Goal: Transaction & Acquisition: Purchase product/service

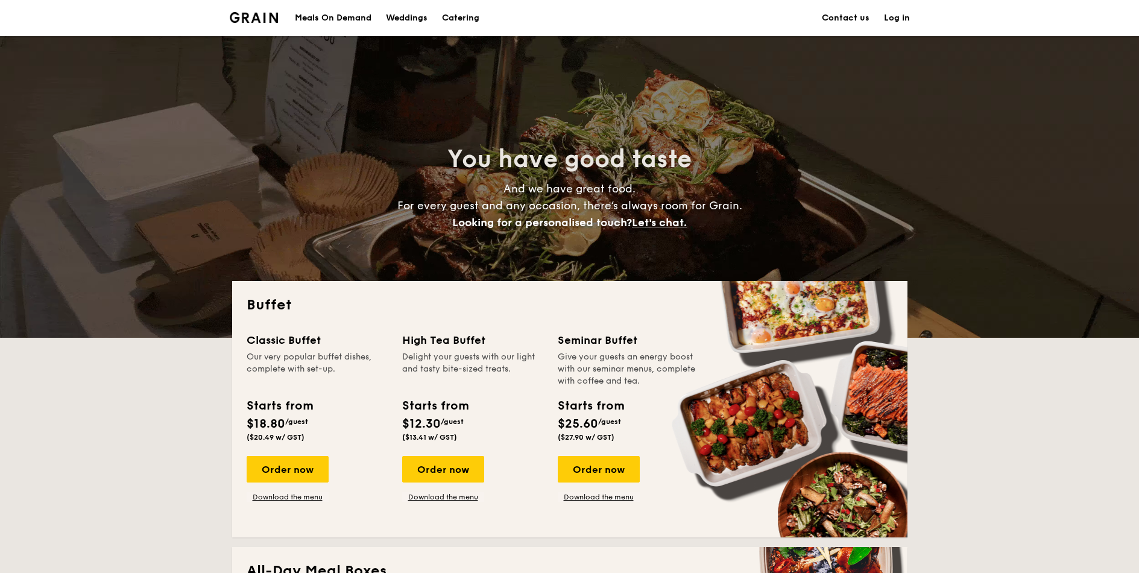
click at [339, 24] on div "Meals On Demand" at bounding box center [333, 18] width 77 height 36
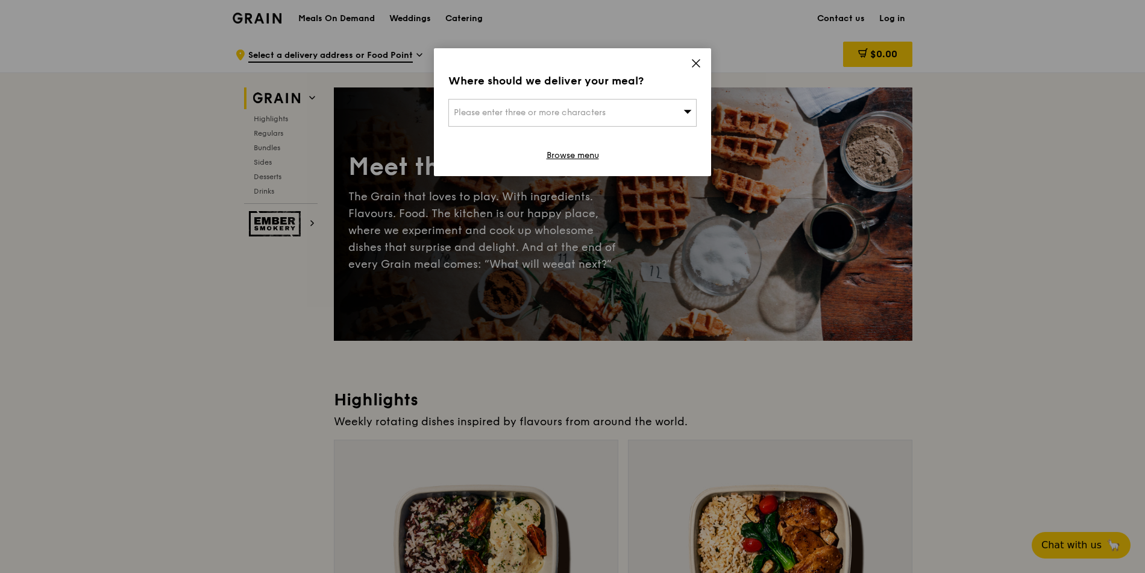
click at [638, 107] on div "Please enter three or more characters" at bounding box center [573, 113] width 248 height 28
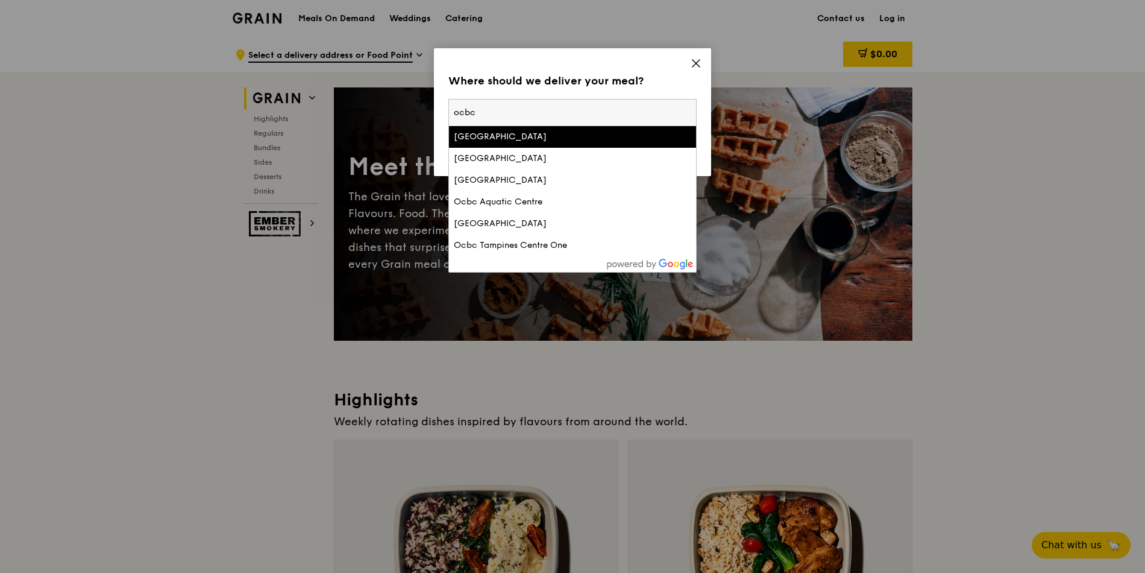
type input "ocbc"
click at [564, 135] on div "[GEOGRAPHIC_DATA]" at bounding box center [543, 137] width 178 height 12
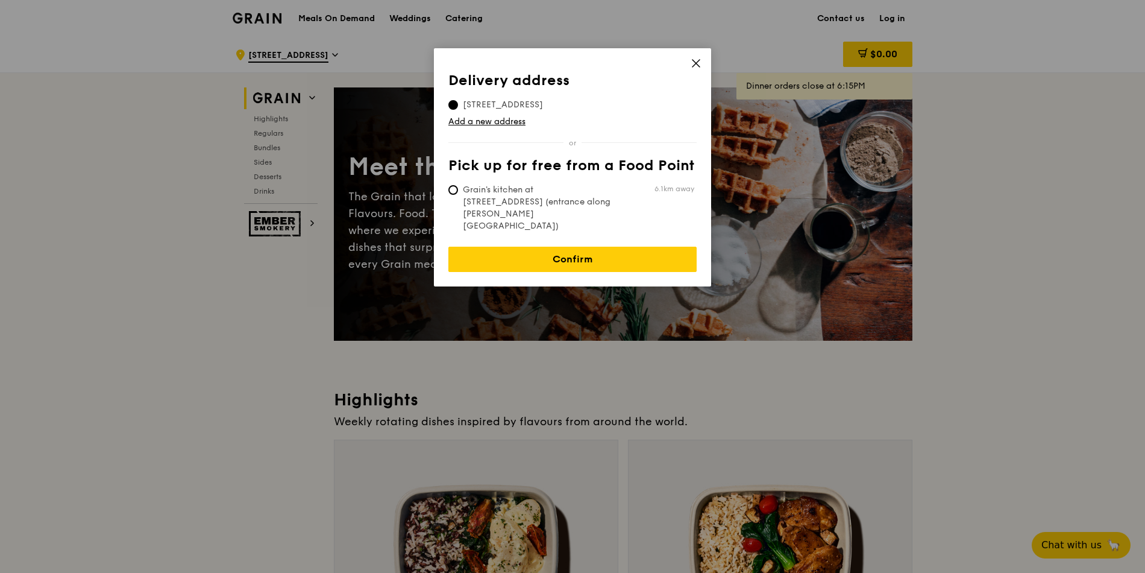
click at [517, 106] on span "[STREET_ADDRESS]" at bounding box center [503, 105] width 109 height 12
click at [458, 106] on input "[STREET_ADDRESS]" at bounding box center [454, 105] width 10 height 10
click at [543, 247] on link "Confirm" at bounding box center [573, 259] width 248 height 25
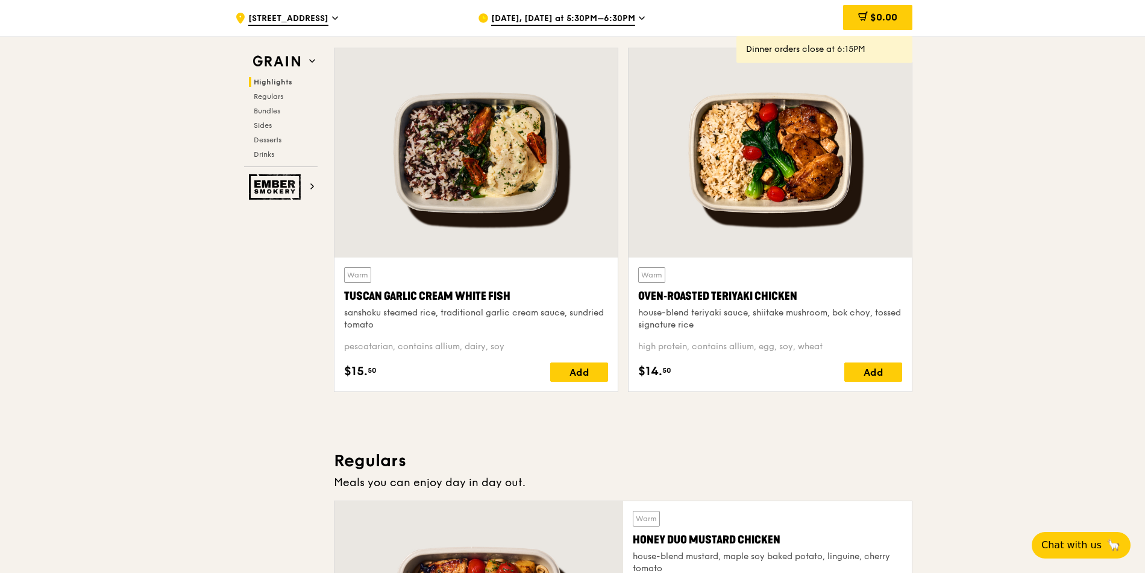
scroll to position [434, 0]
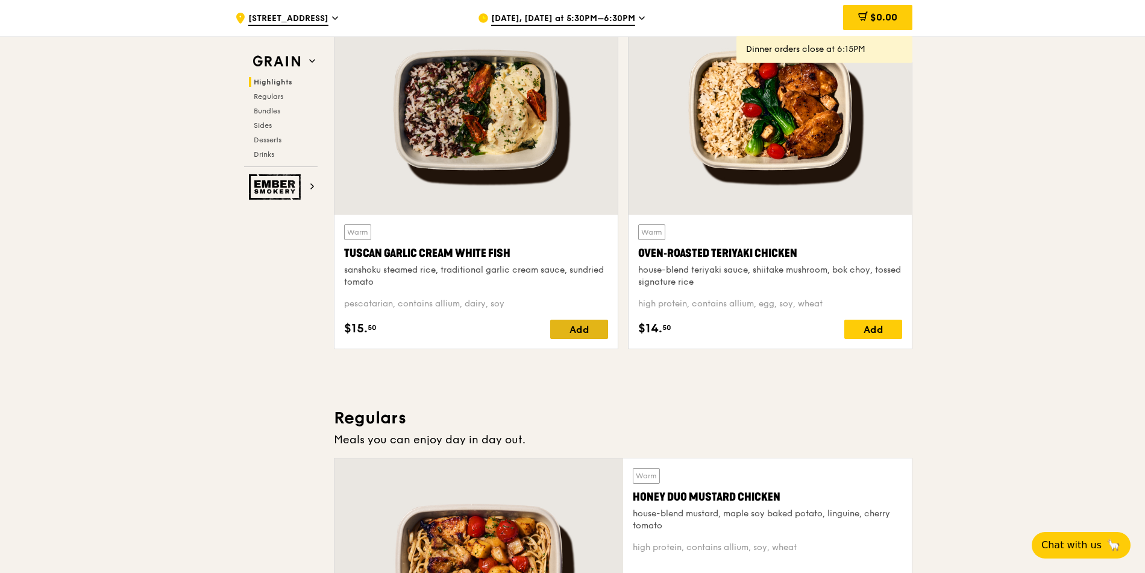
click at [561, 325] on div "Add" at bounding box center [579, 329] width 58 height 19
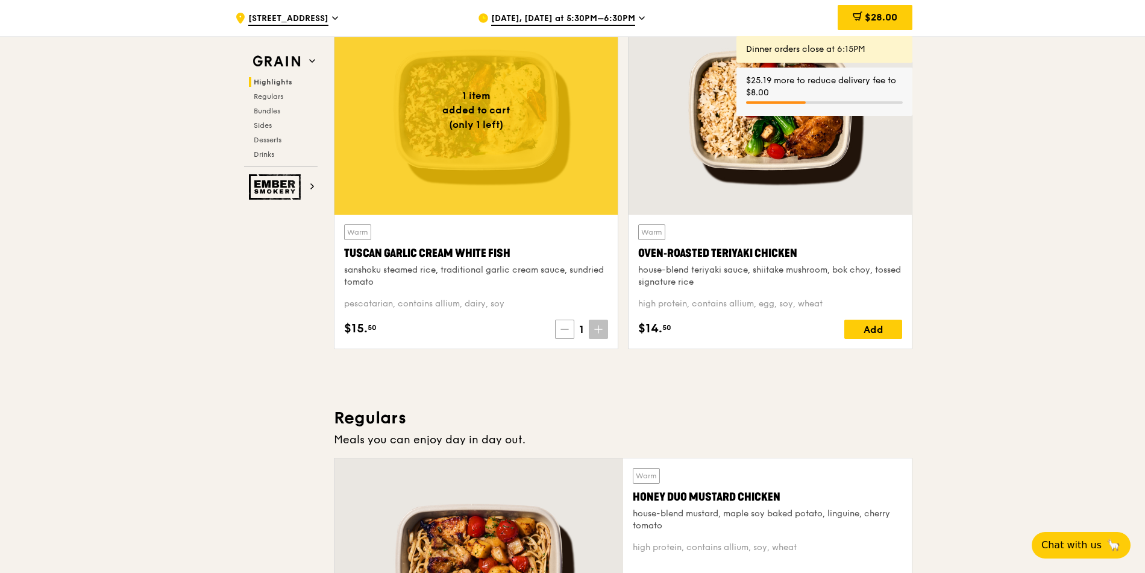
click at [566, 329] on icon at bounding box center [565, 329] width 8 height 8
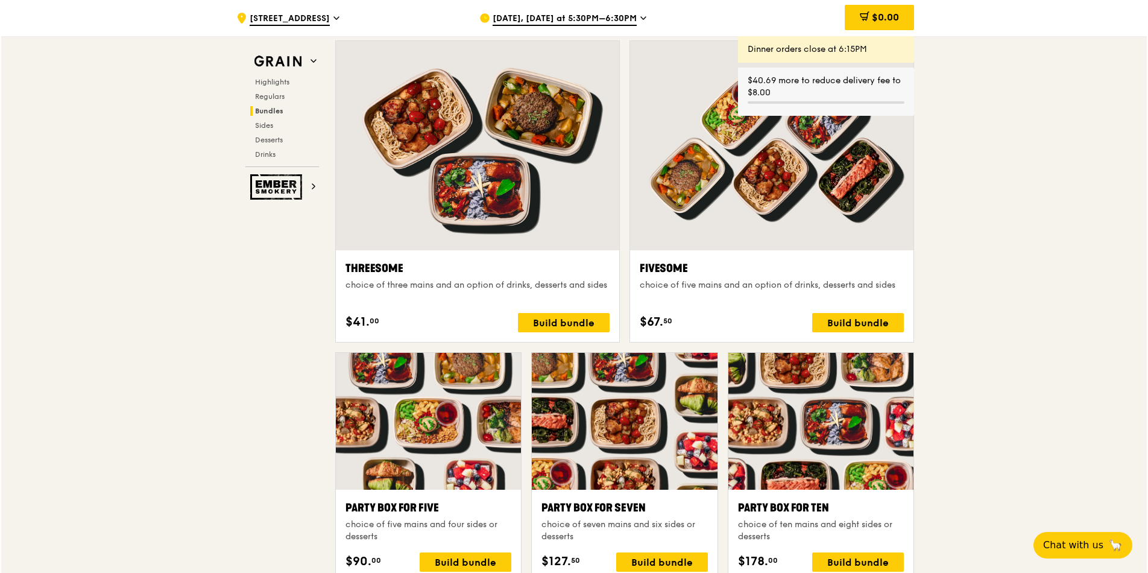
scroll to position [2243, 0]
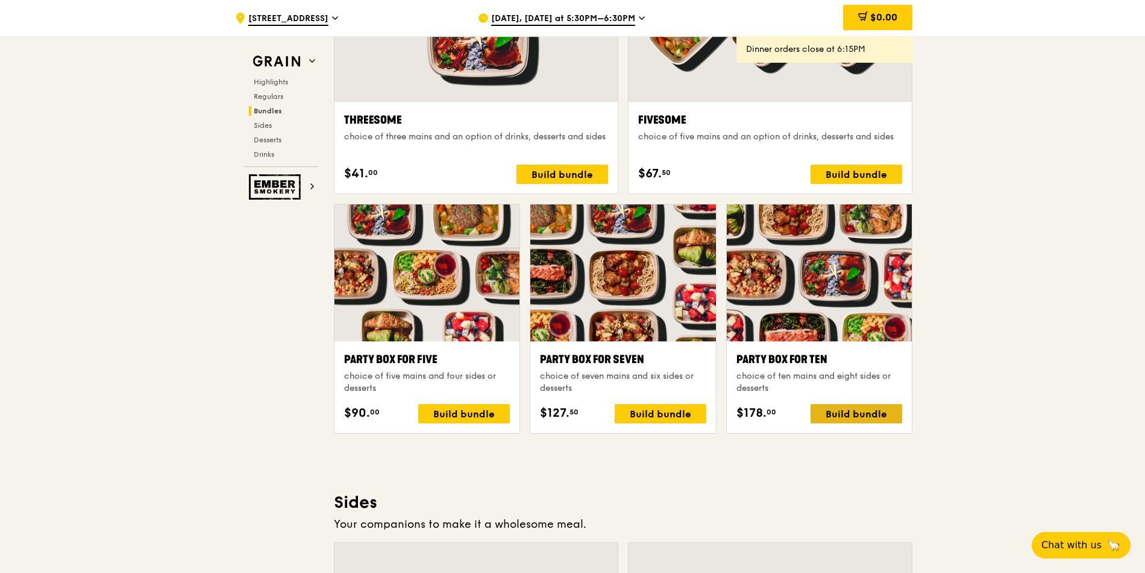
click at [853, 417] on div "Build bundle" at bounding box center [857, 413] width 92 height 19
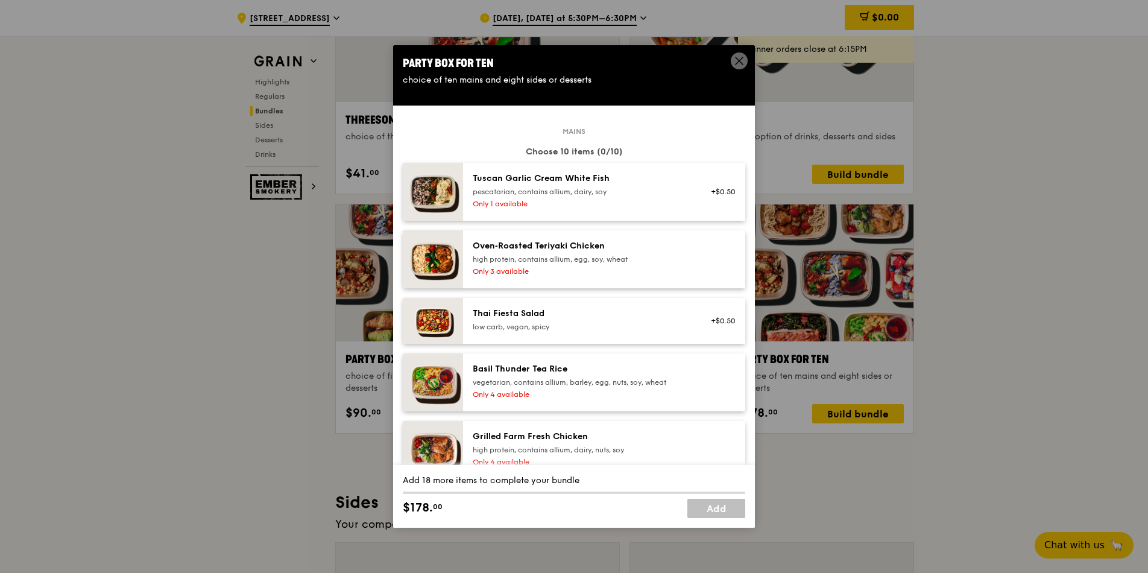
click at [596, 201] on div "Only 1 available" at bounding box center [581, 204] width 216 height 10
click at [648, 269] on div "Only 3 available" at bounding box center [581, 271] width 216 height 10
click at [659, 266] on div "Oven‑Roasted Teriyaki Chicken high protein, contains allium, egg, soy, wheat On…" at bounding box center [580, 259] width 231 height 39
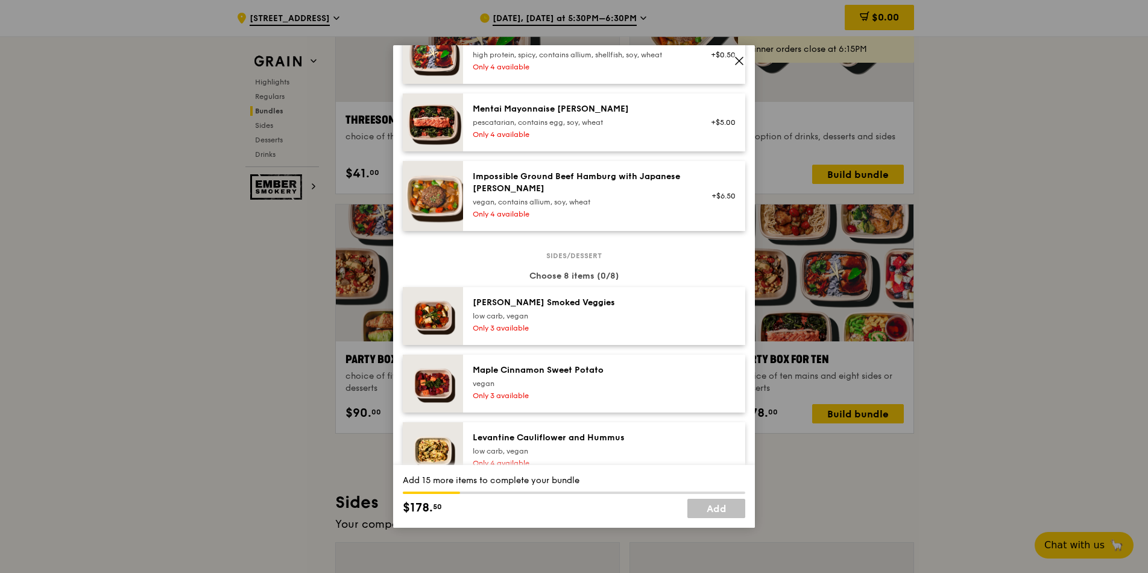
scroll to position [434, 0]
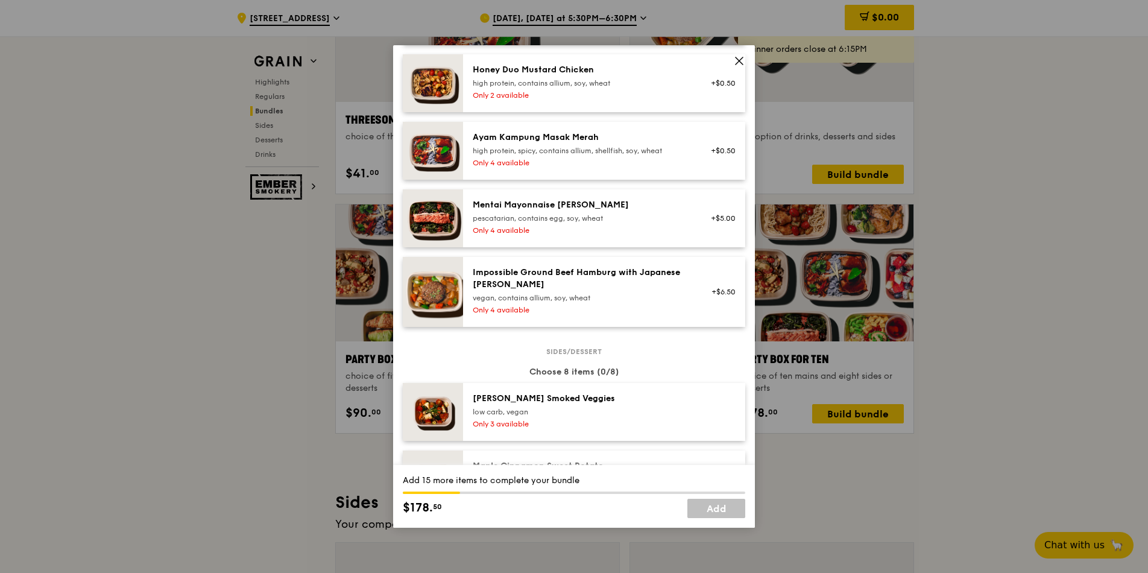
click at [556, 285] on div "Impossible Ground Beef Hamburg with Japanese [PERSON_NAME]" at bounding box center [581, 278] width 216 height 24
click at [581, 221] on div "pescatarian, contains egg, soy, wheat" at bounding box center [581, 218] width 216 height 10
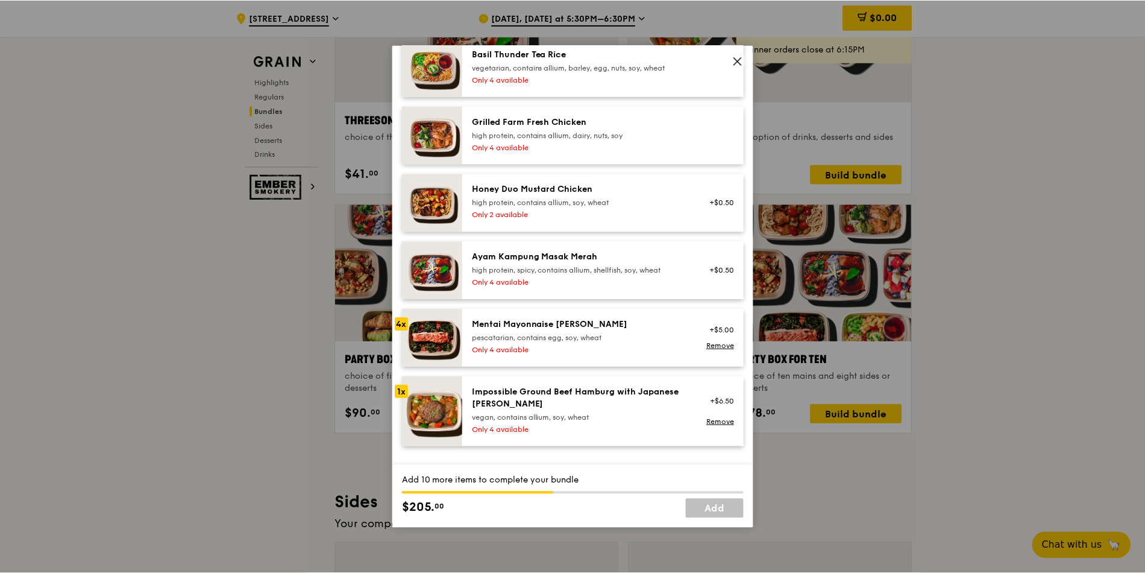
scroll to position [289, 0]
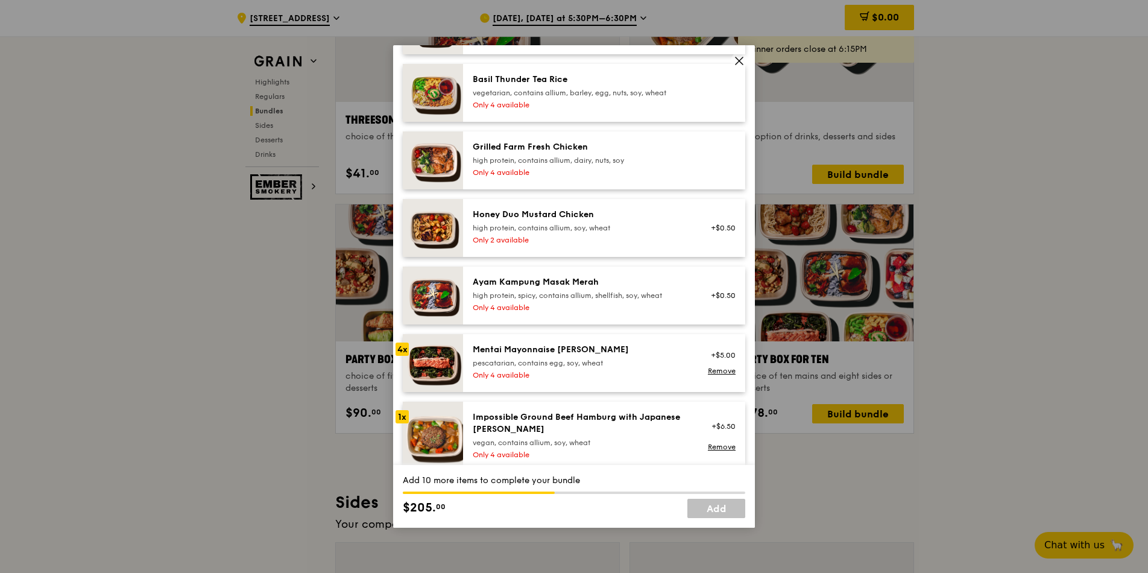
click at [596, 226] on div "high protein, contains allium, soy, wheat" at bounding box center [581, 228] width 216 height 10
click at [593, 232] on div "high protein, contains allium, soy, wheat" at bounding box center [581, 228] width 216 height 10
click at [736, 63] on icon at bounding box center [739, 60] width 11 height 11
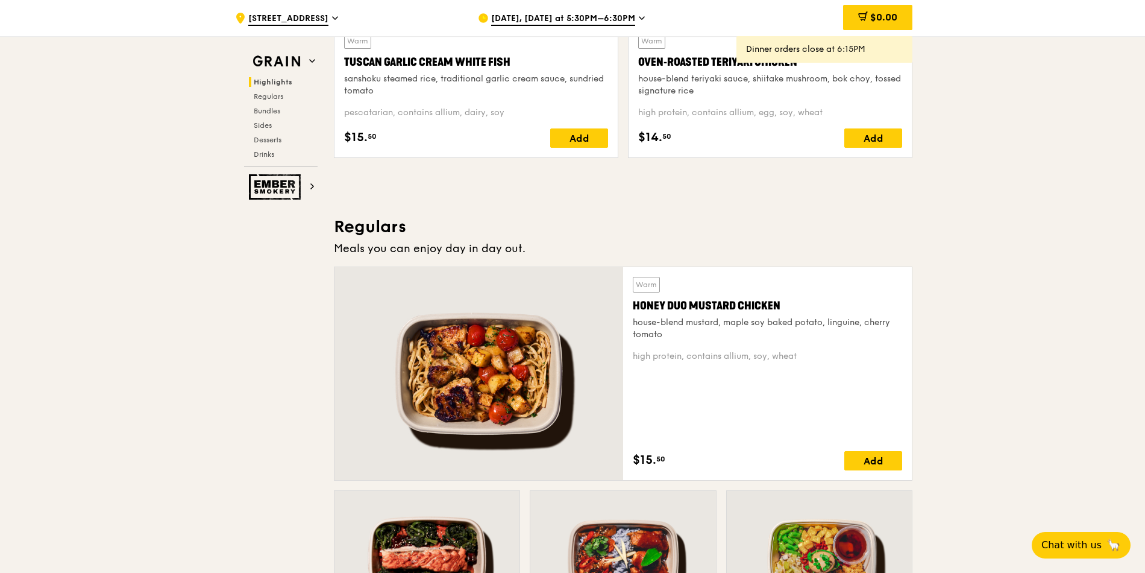
scroll to position [651, 0]
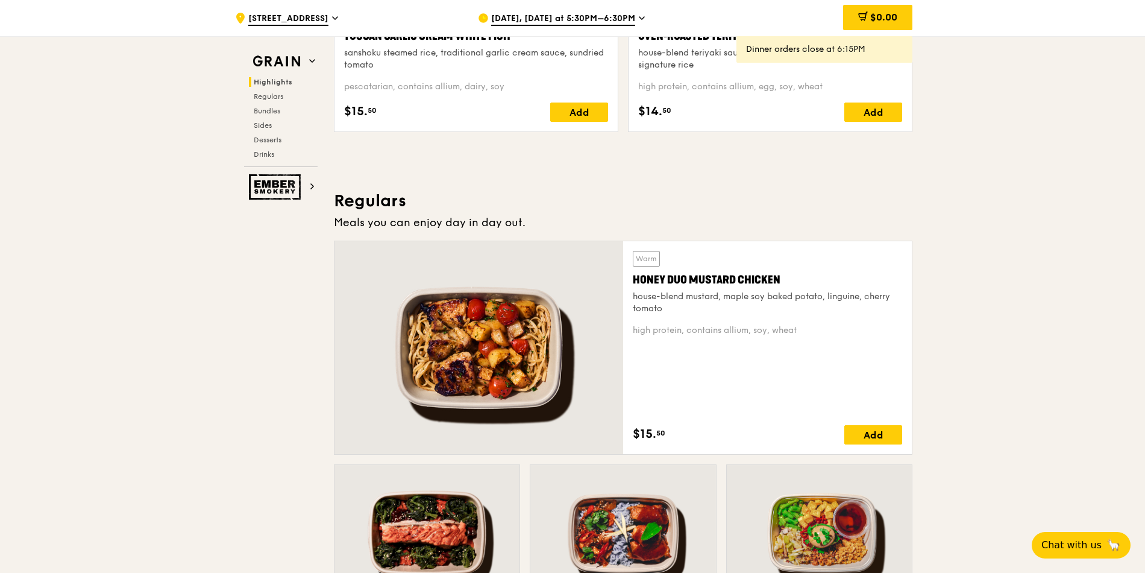
click at [852, 433] on div "Add" at bounding box center [874, 434] width 58 height 19
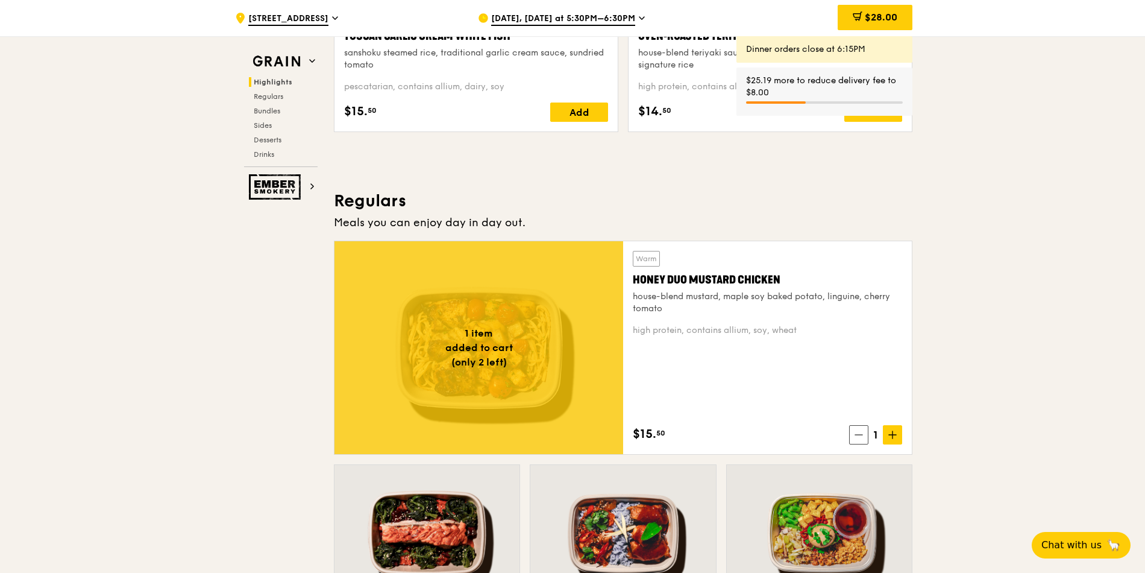
click at [884, 17] on span "$28.00" at bounding box center [881, 16] width 33 height 11
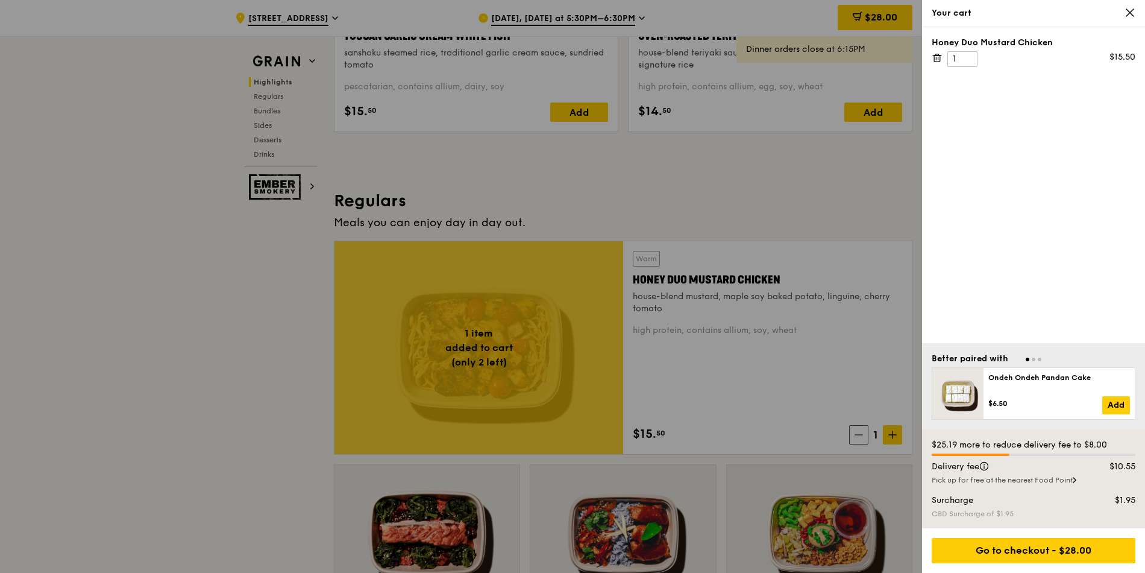
click at [1127, 17] on icon at bounding box center [1130, 12] width 11 height 11
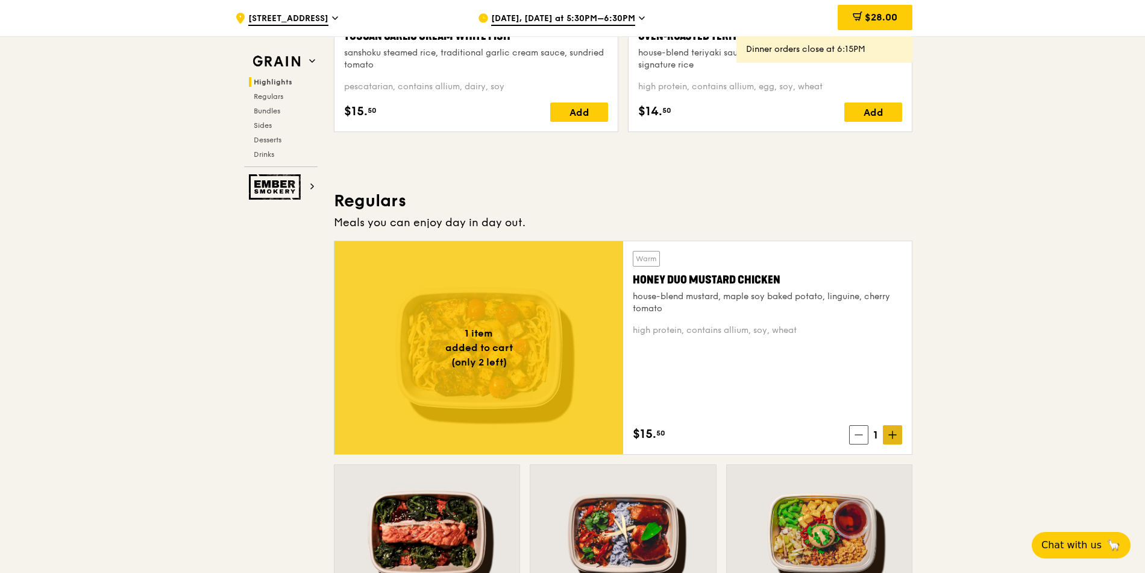
click at [886, 441] on span at bounding box center [892, 434] width 19 height 19
click at [890, 437] on icon at bounding box center [893, 434] width 8 height 8
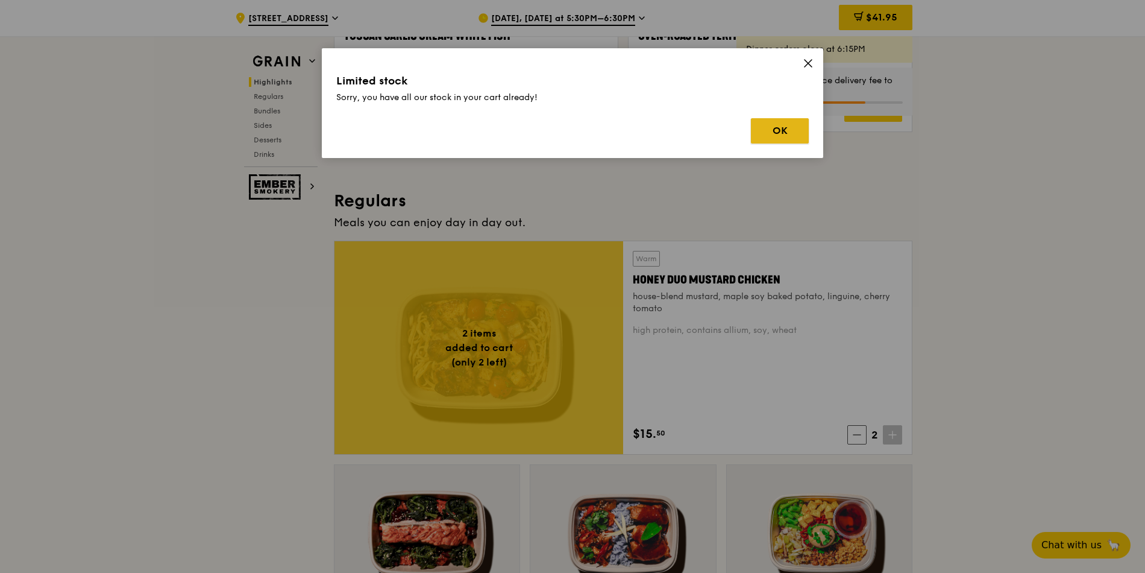
click at [782, 124] on button "OK" at bounding box center [780, 130] width 58 height 25
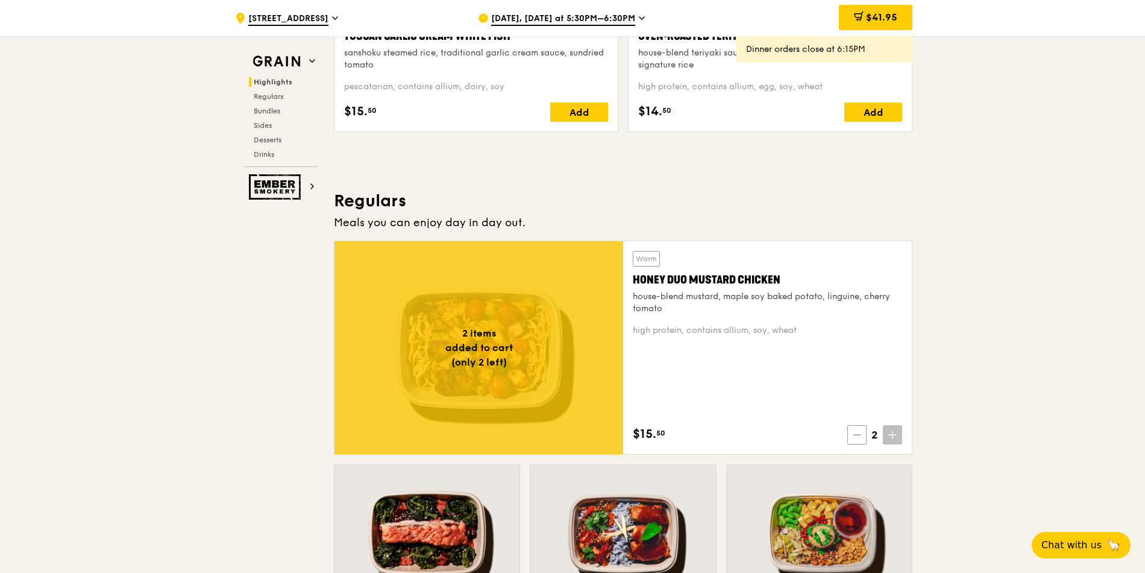
click at [854, 431] on icon at bounding box center [857, 434] width 8 height 8
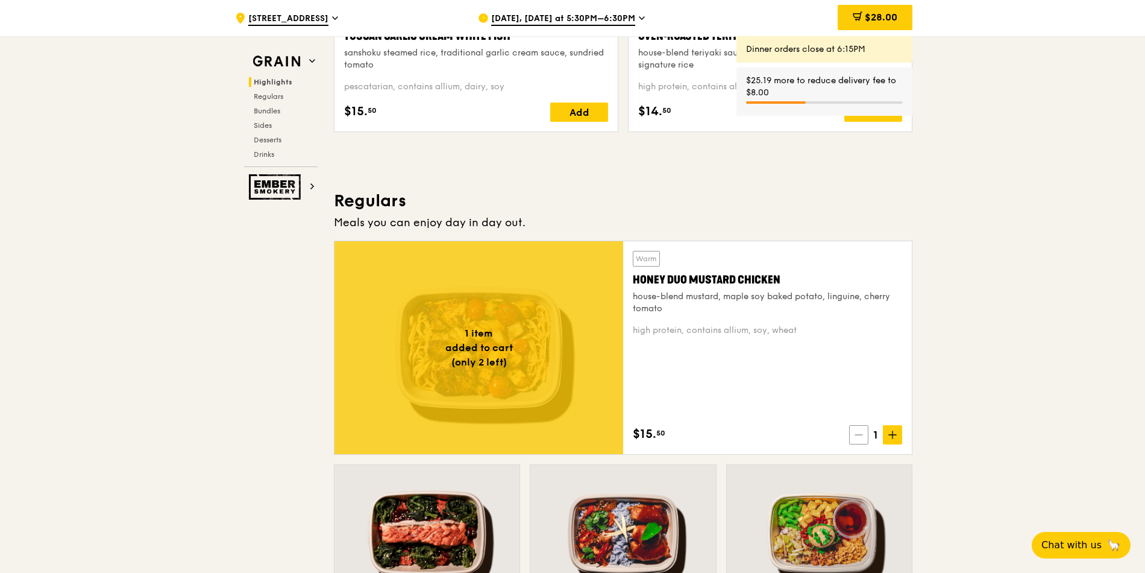
click at [857, 438] on icon at bounding box center [859, 434] width 8 height 8
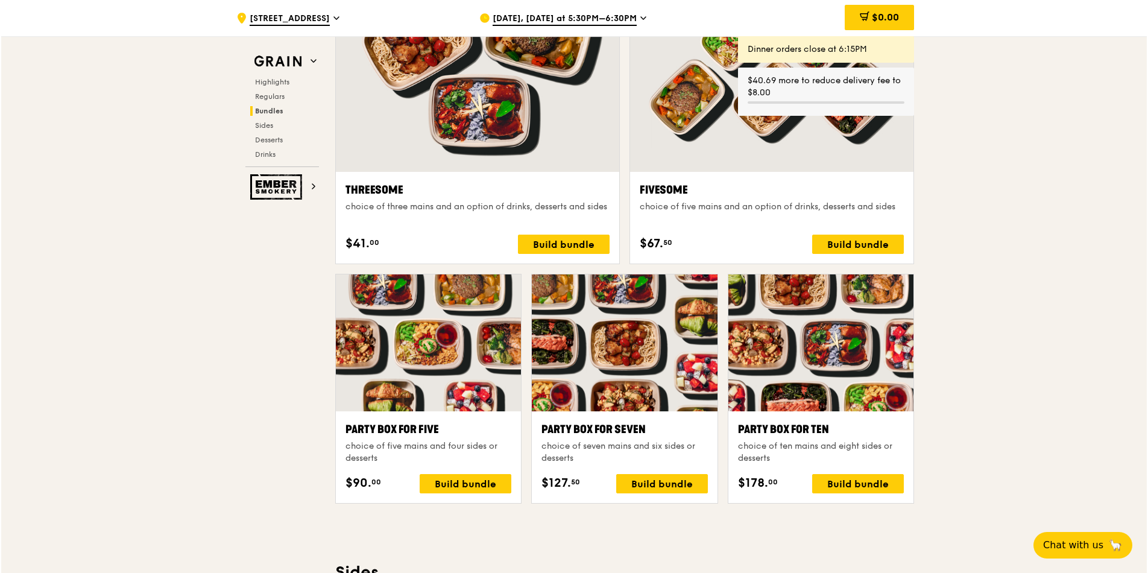
scroll to position [2387, 0]
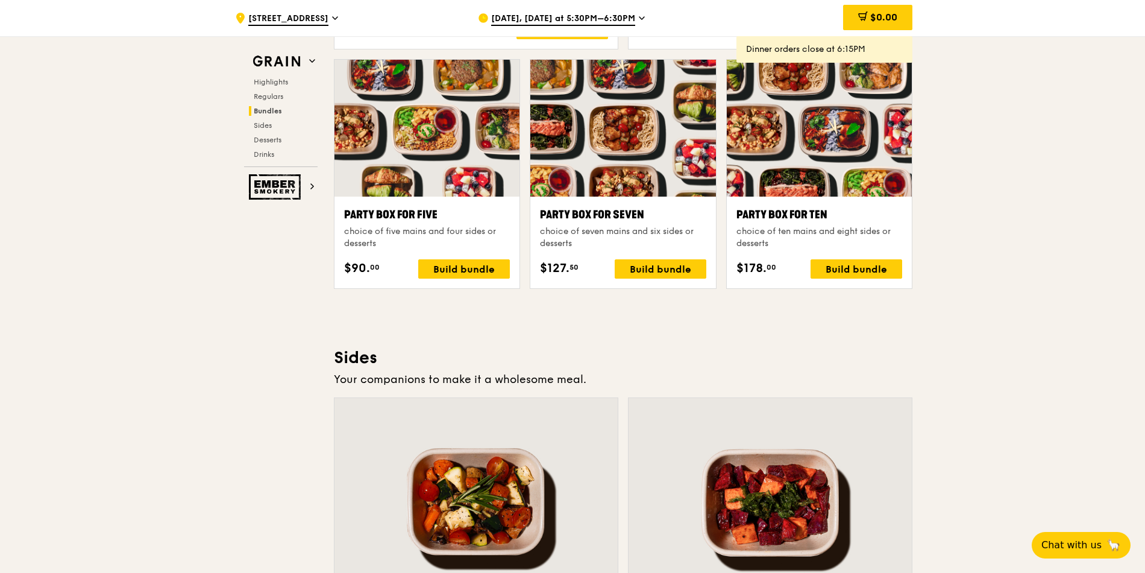
click at [804, 163] on div at bounding box center [819, 128] width 185 height 137
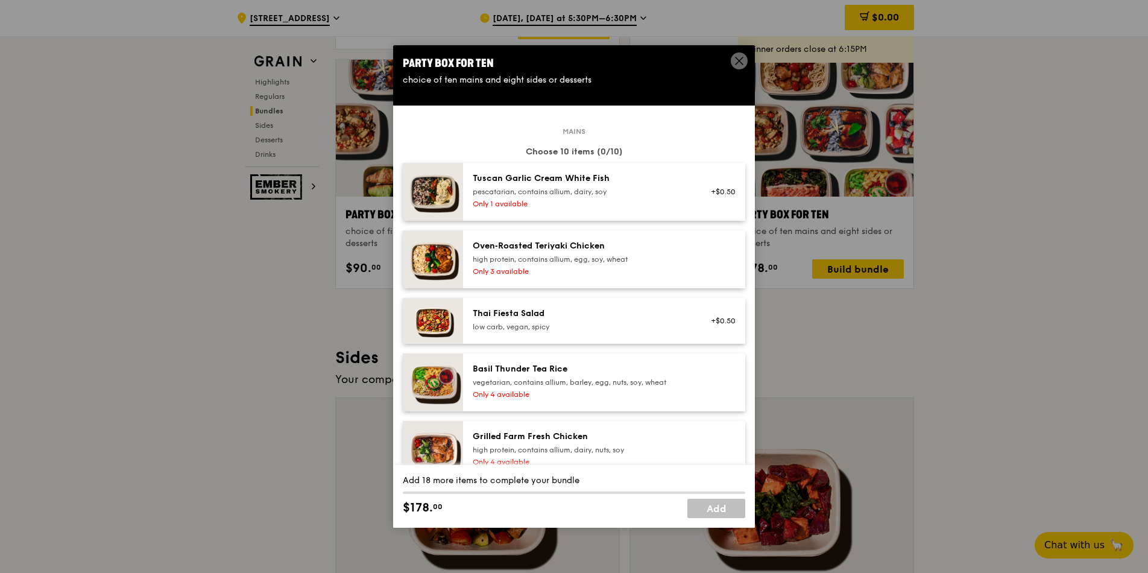
click at [625, 200] on div "Only 1 available" at bounding box center [581, 204] width 216 height 10
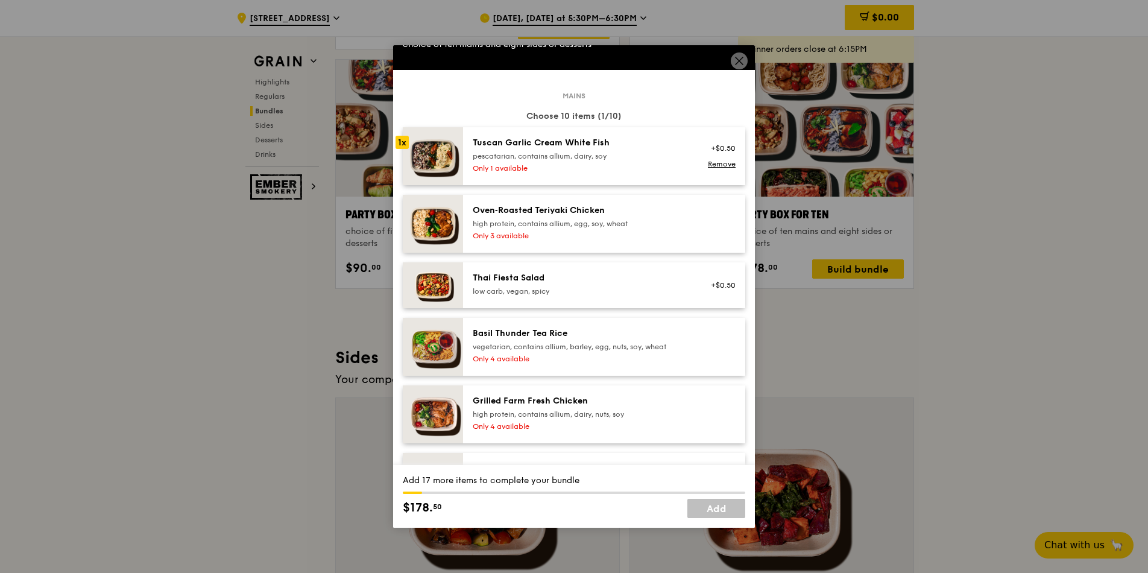
scroll to position [0, 0]
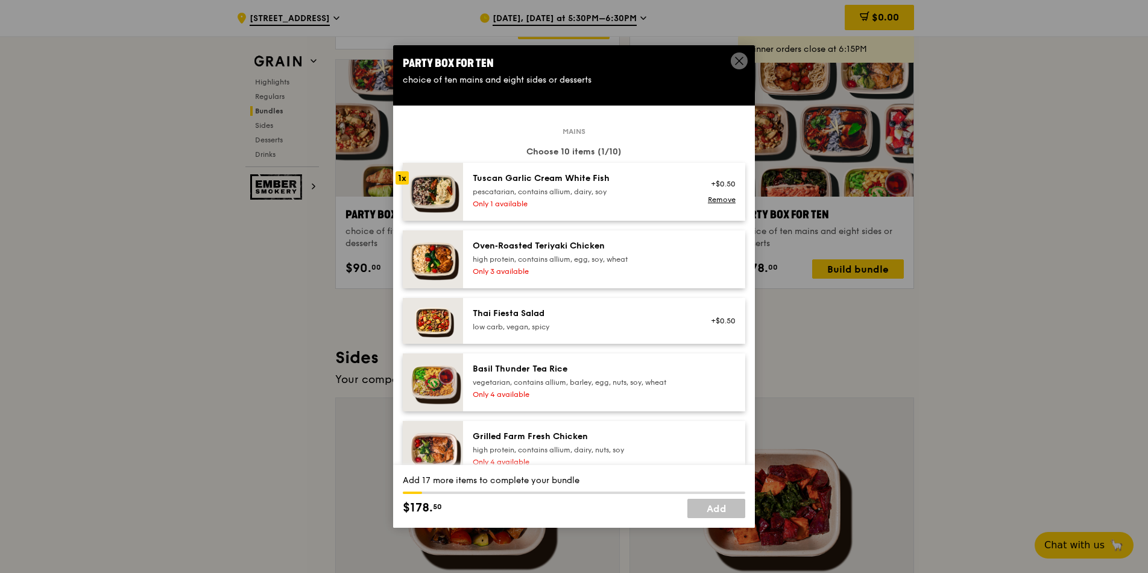
click at [611, 269] on div "Only 3 available" at bounding box center [581, 271] width 216 height 10
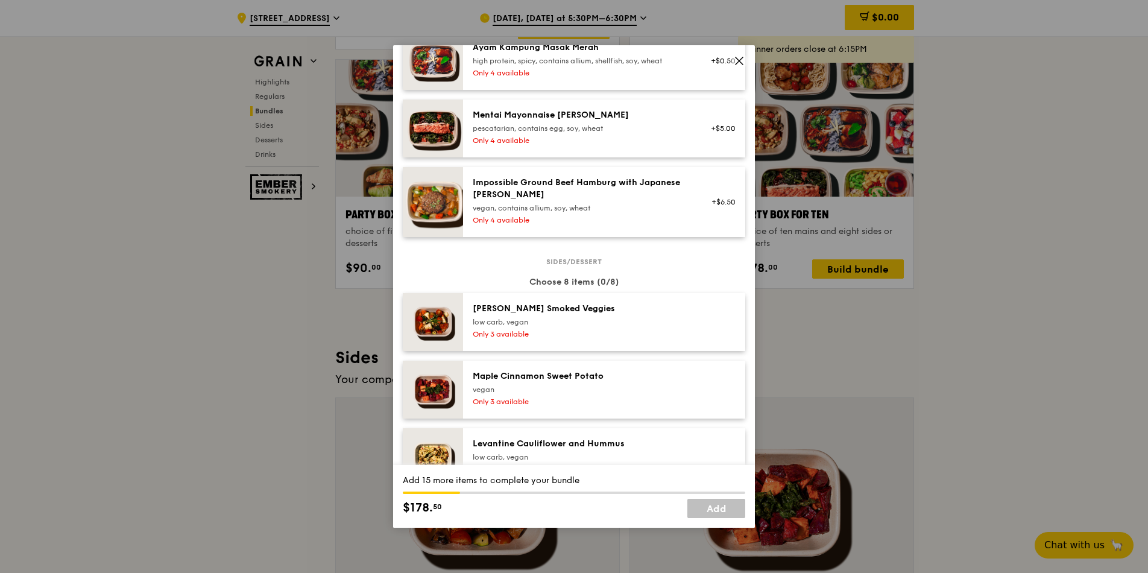
scroll to position [434, 0]
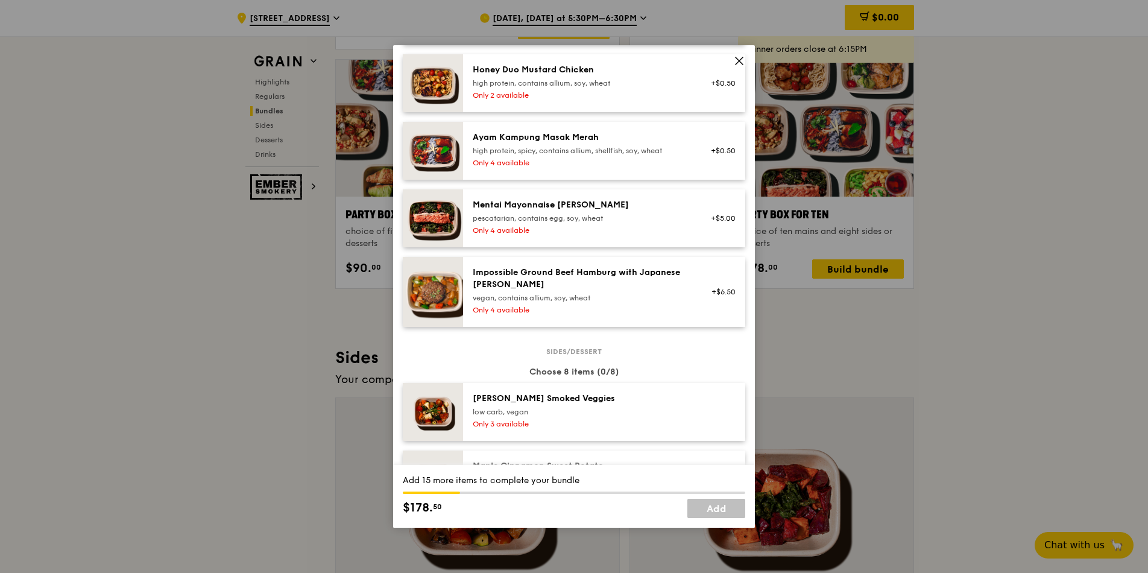
click at [575, 286] on div "Impossible Ground Beef Hamburg with Japanese [PERSON_NAME]" at bounding box center [581, 278] width 216 height 24
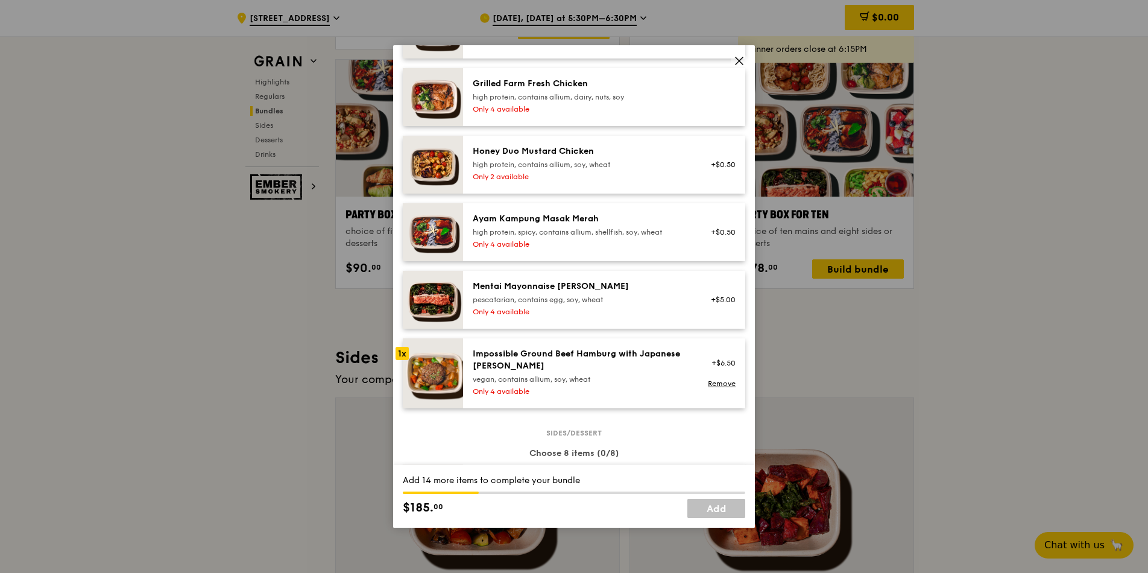
scroll to position [362, 0]
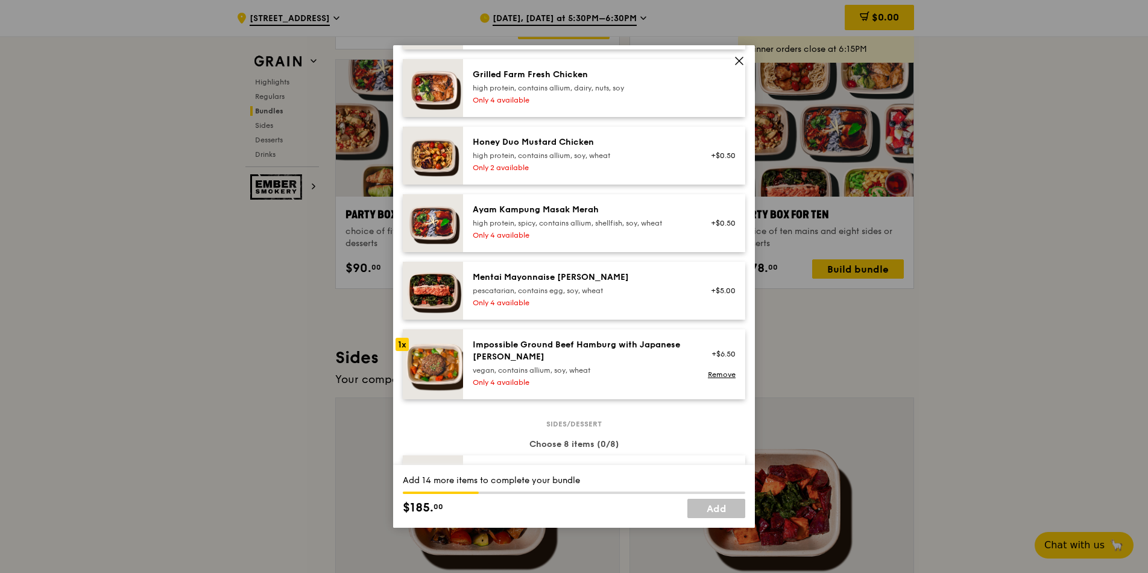
click at [598, 292] on div "pescatarian, contains egg, soy, wheat" at bounding box center [581, 291] width 216 height 10
click at [599, 285] on div "Mentai Mayonnaise [PERSON_NAME] pescatarian, contains egg, soy, wheat" at bounding box center [581, 283] width 216 height 24
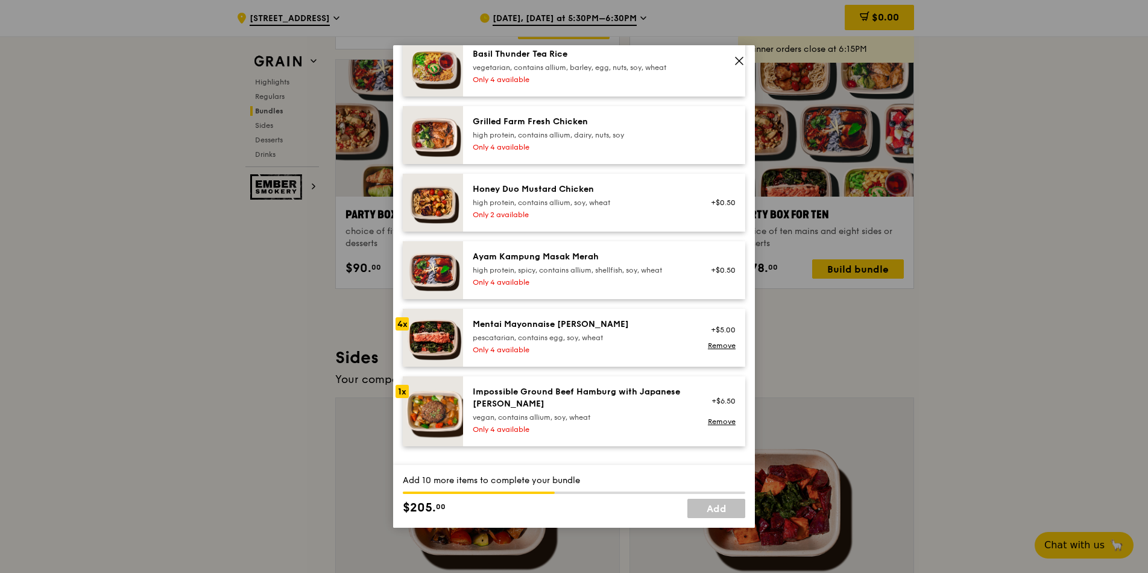
scroll to position [289, 0]
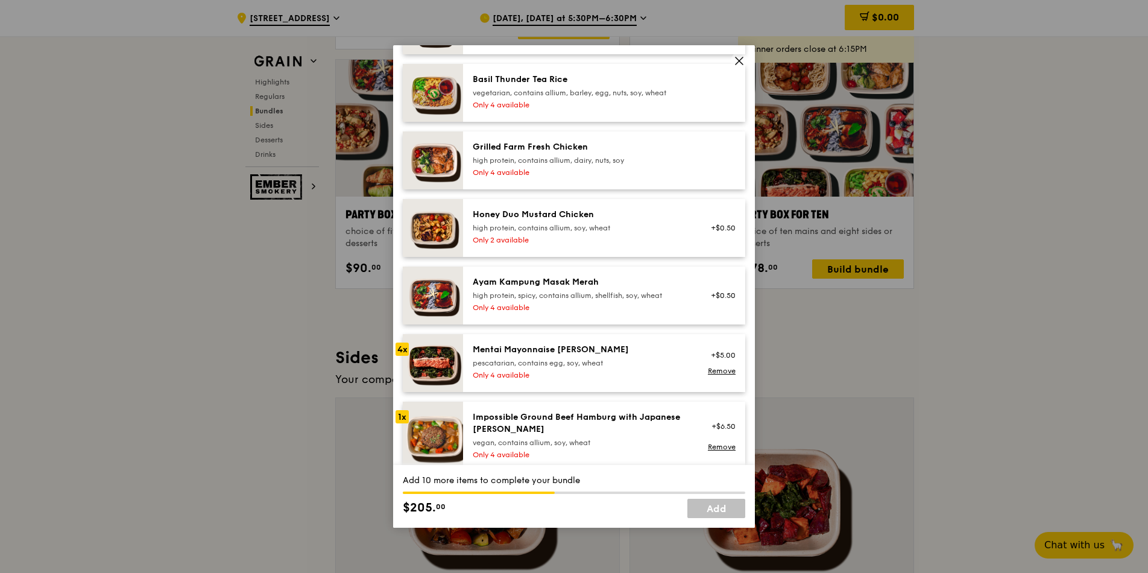
click at [597, 233] on div "Honey Duo Mustard Chicken high protein, contains allium, soy, wheat Only 2 avai…" at bounding box center [580, 228] width 231 height 39
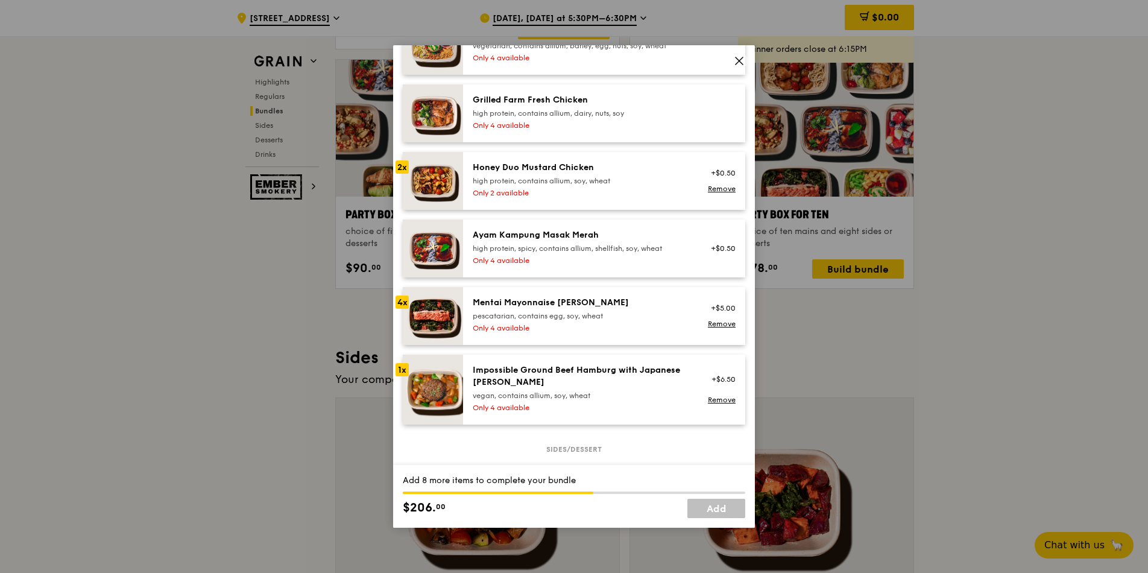
scroll to position [362, 0]
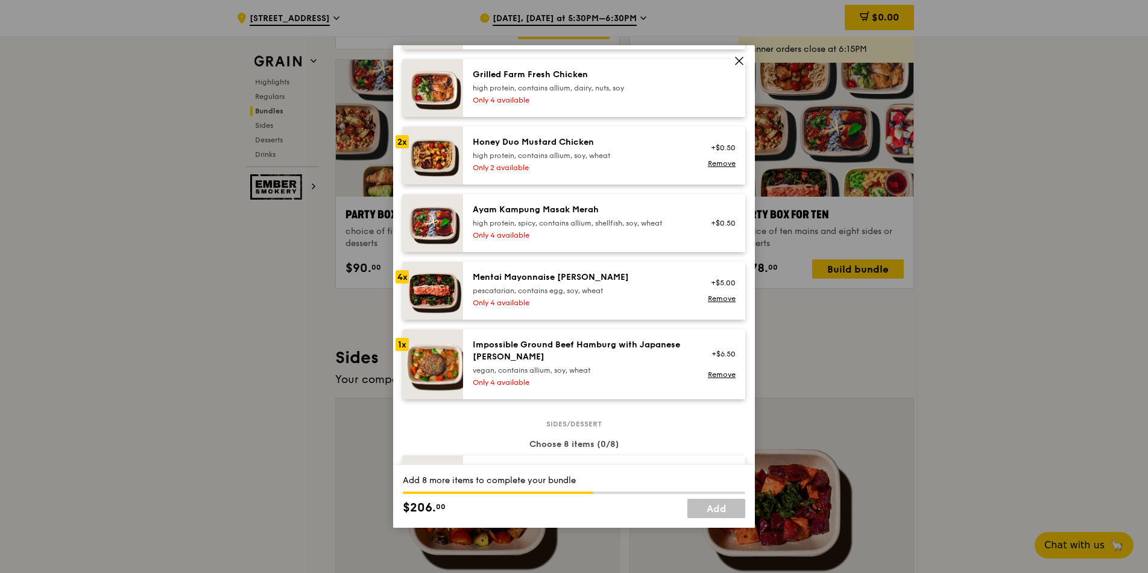
click at [620, 295] on div "pescatarian, contains egg, soy, wheat" at bounding box center [581, 291] width 216 height 10
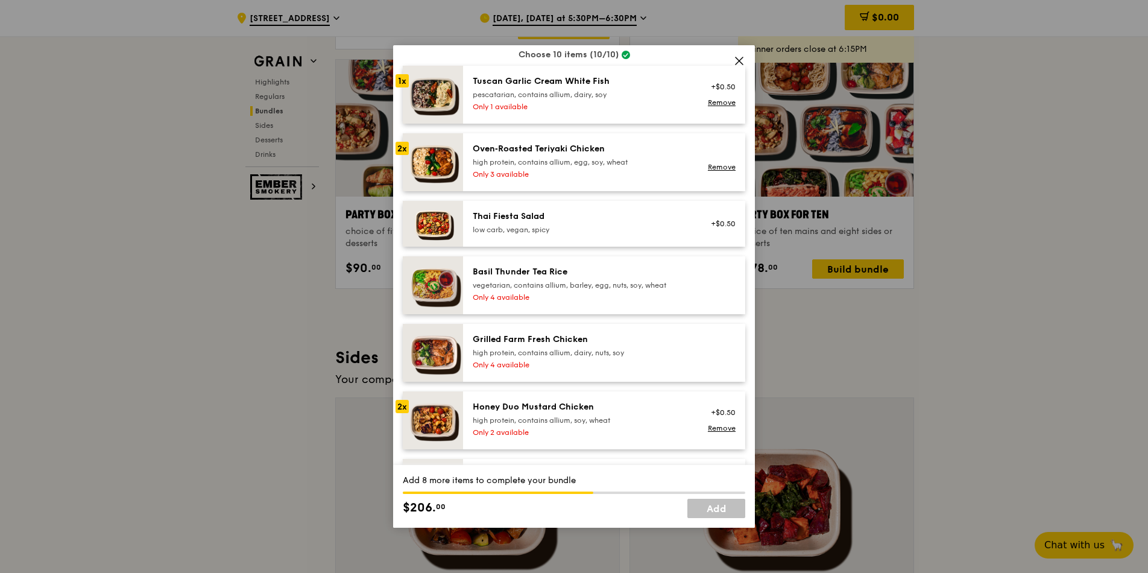
scroll to position [72, 0]
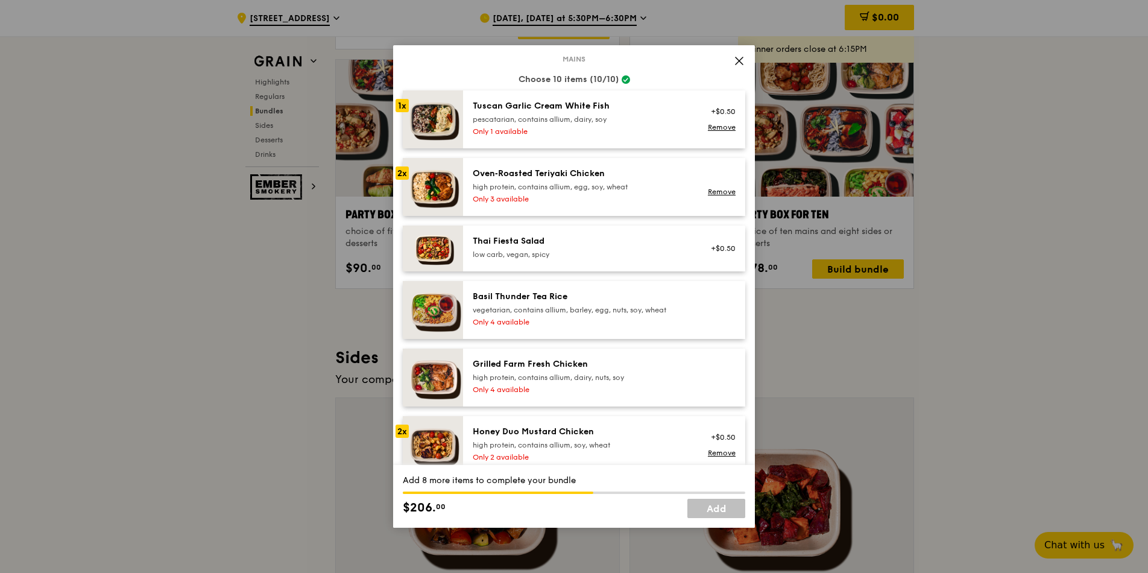
click at [594, 189] on div "high protein, contains allium, egg, soy, wheat" at bounding box center [581, 187] width 216 height 10
click at [586, 181] on div "Oven‑Roasted Teriyaki Chicken high protein, contains allium, egg, soy, wheat" at bounding box center [581, 180] width 216 height 24
click at [449, 191] on img at bounding box center [433, 187] width 60 height 58
click at [549, 184] on div "high protein, contains allium, egg, soy, wheat" at bounding box center [581, 187] width 216 height 10
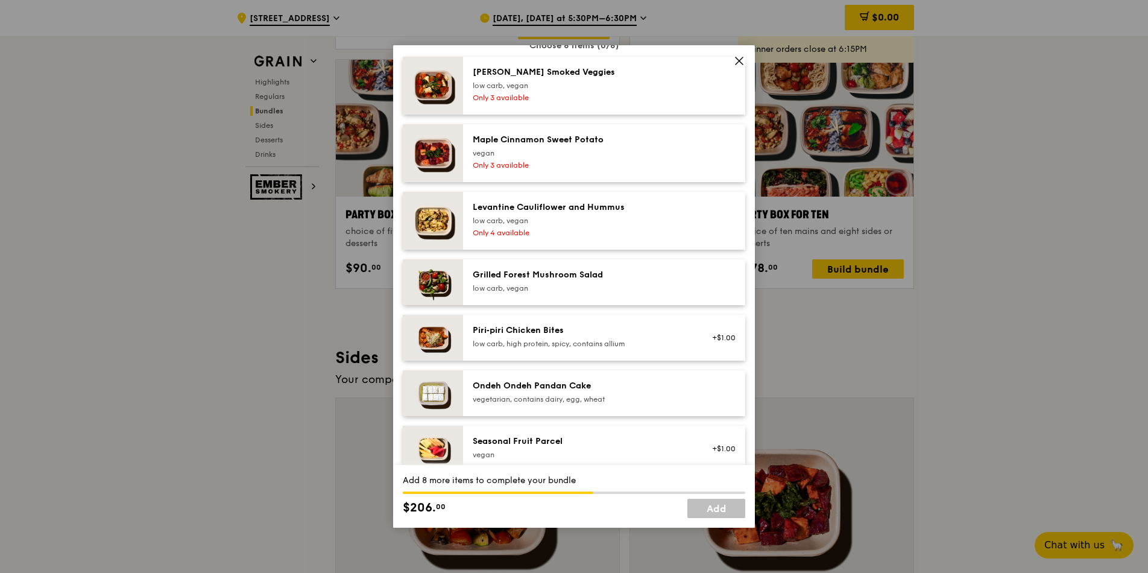
scroll to position [796, 0]
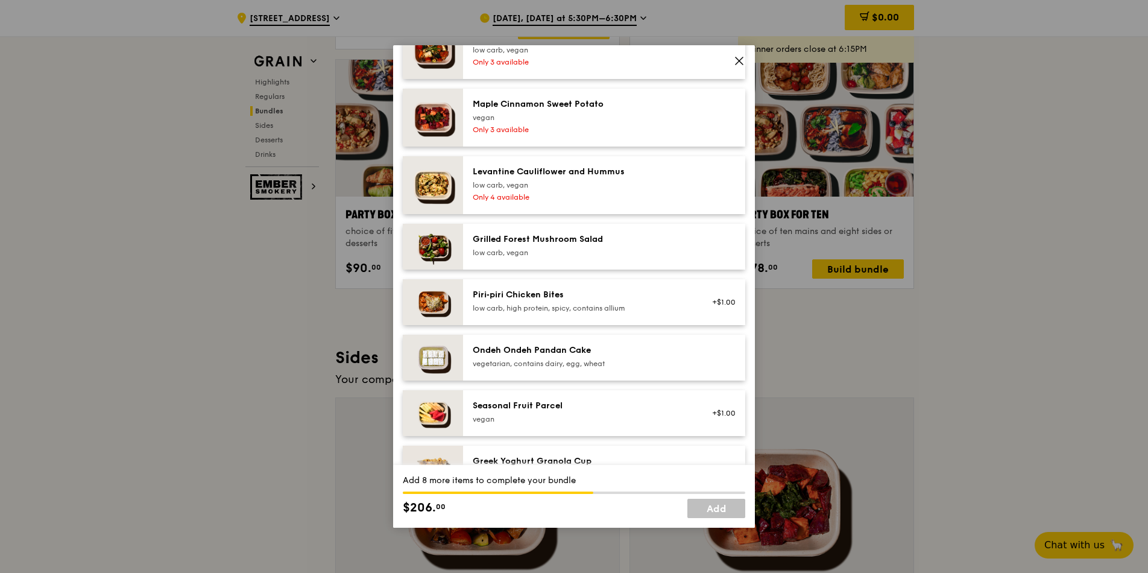
click at [579, 350] on div "Ondeh Ondeh Pandan Cake" at bounding box center [581, 350] width 216 height 12
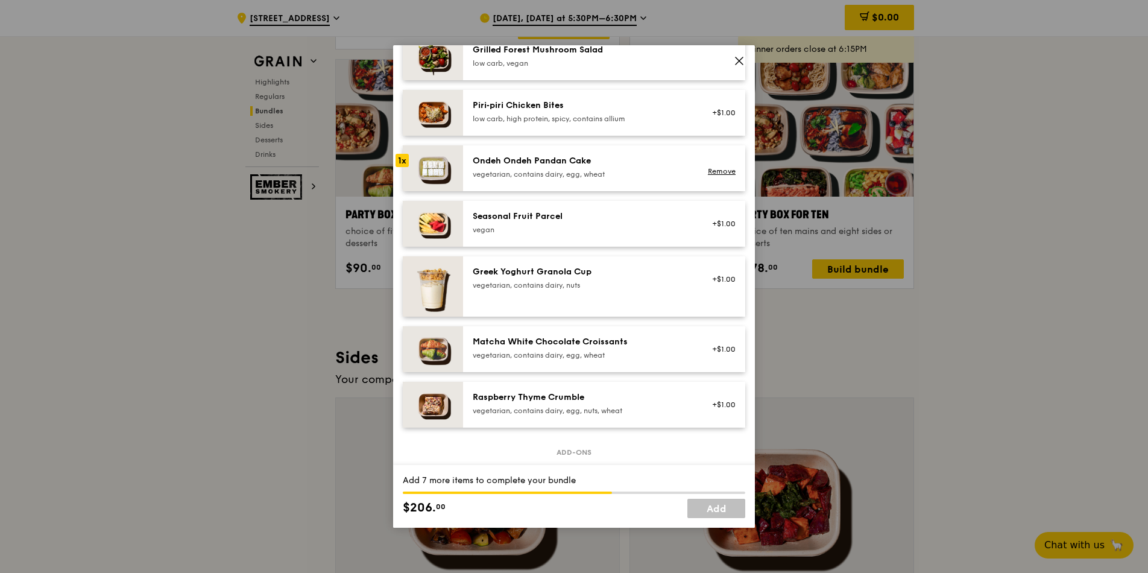
scroll to position [868, 0]
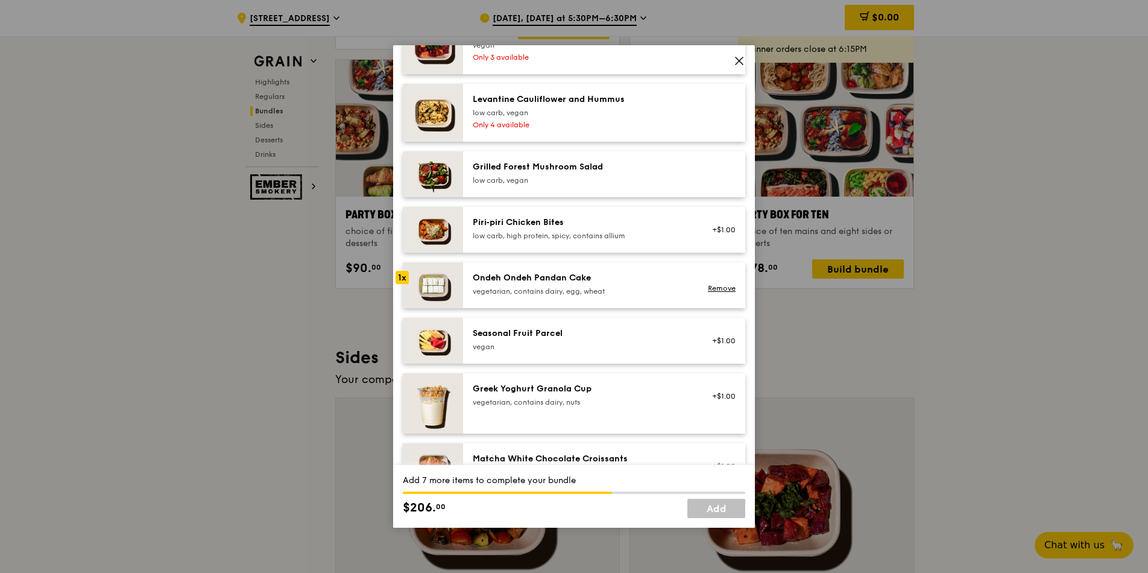
click at [570, 276] on div "Ondeh Ondeh Pandan Cake" at bounding box center [581, 278] width 216 height 12
click at [568, 278] on div "Ondeh Ondeh Pandan Cake" at bounding box center [581, 278] width 216 height 12
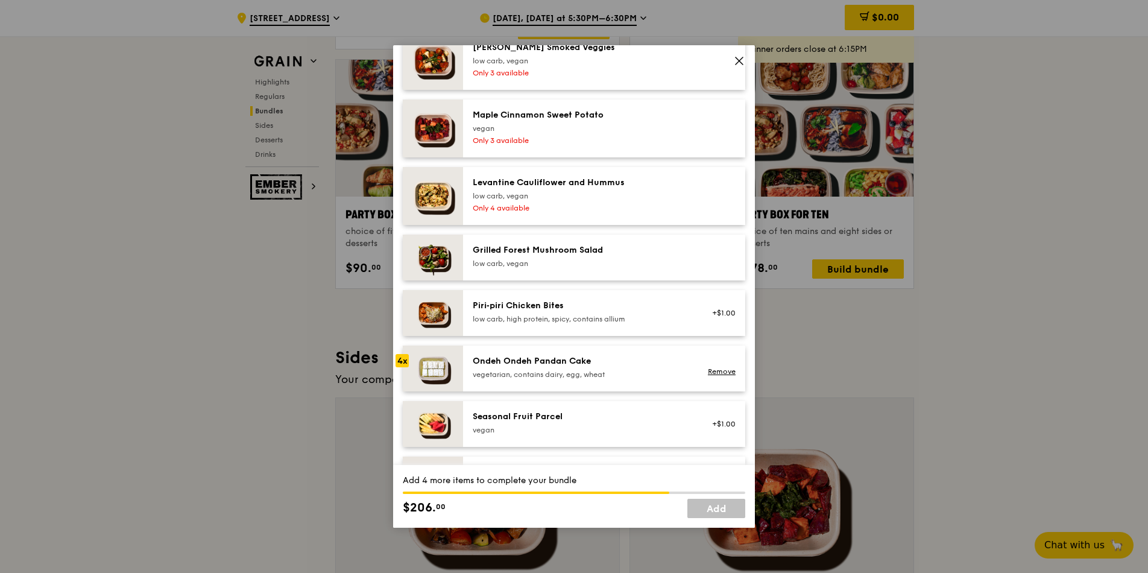
scroll to position [651, 0]
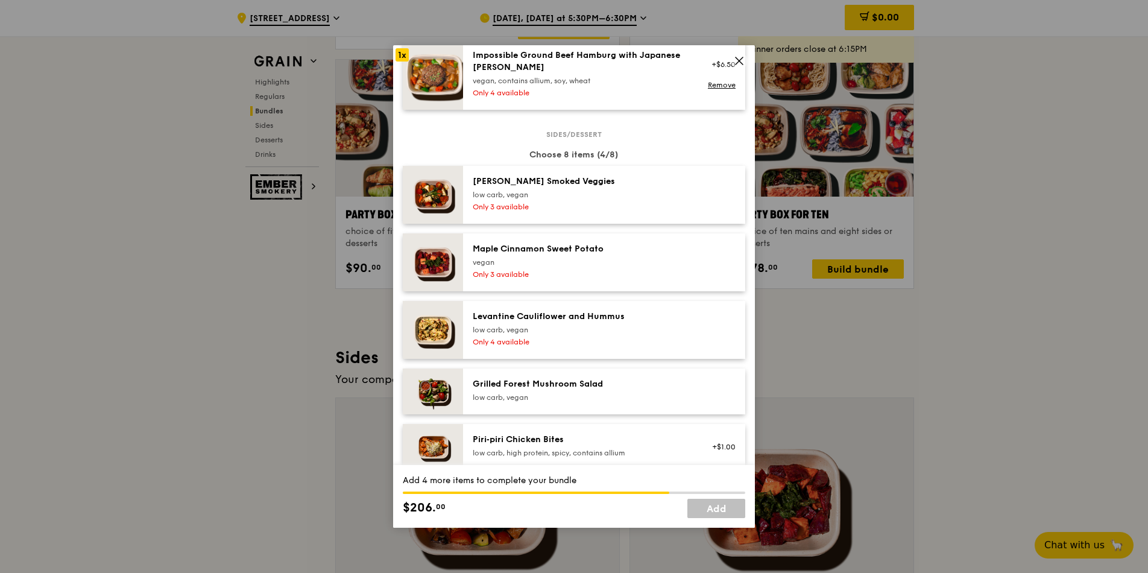
click at [553, 260] on div "vegan" at bounding box center [581, 262] width 216 height 10
click at [570, 199] on div "low carb, vegan" at bounding box center [581, 195] width 216 height 10
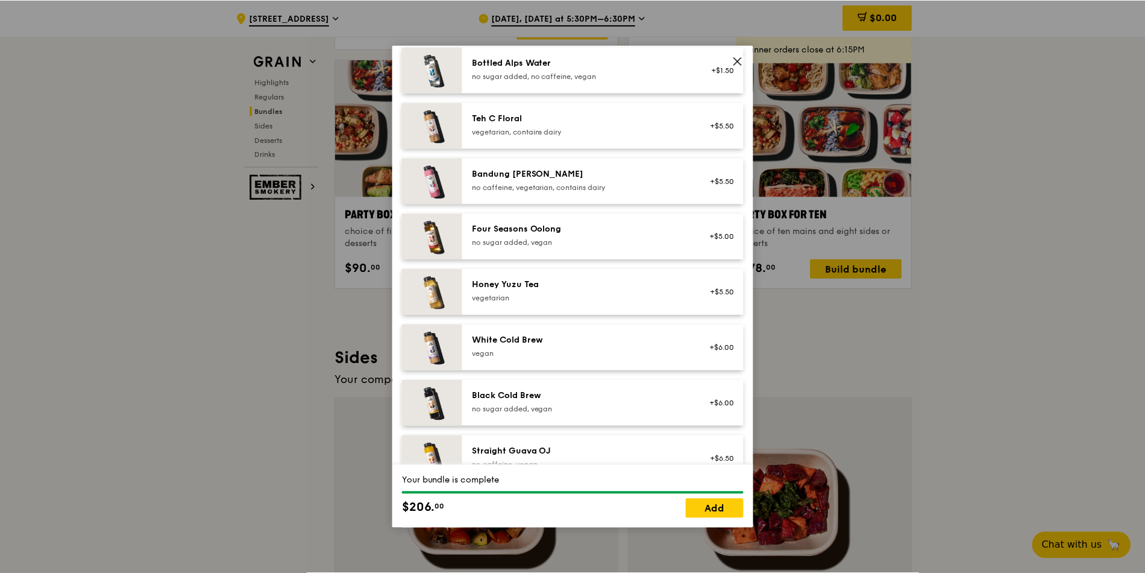
scroll to position [1503, 0]
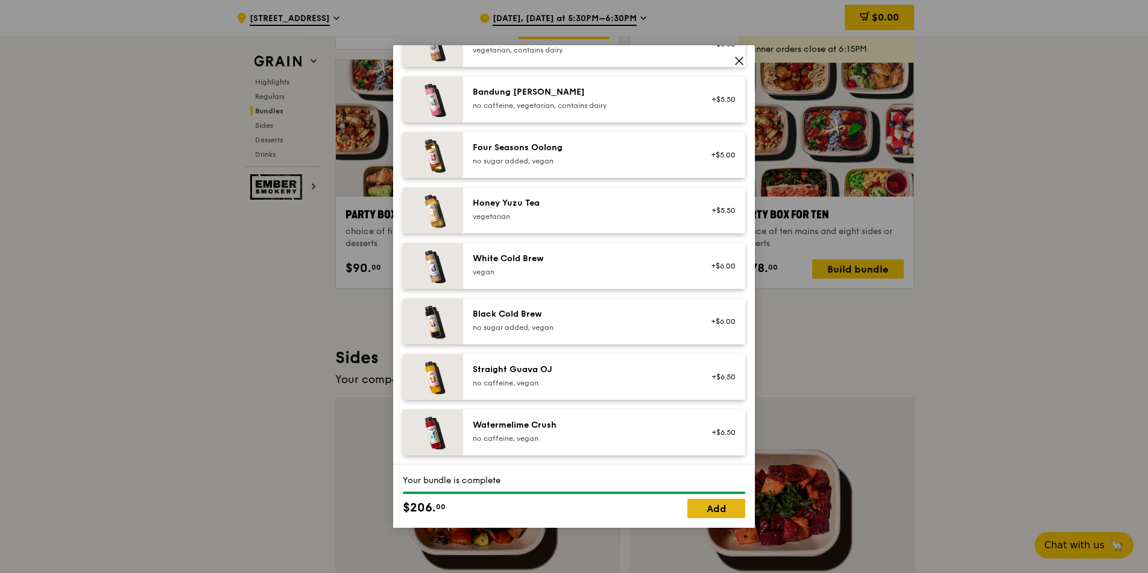
click at [695, 505] on link "Add" at bounding box center [716, 508] width 58 height 19
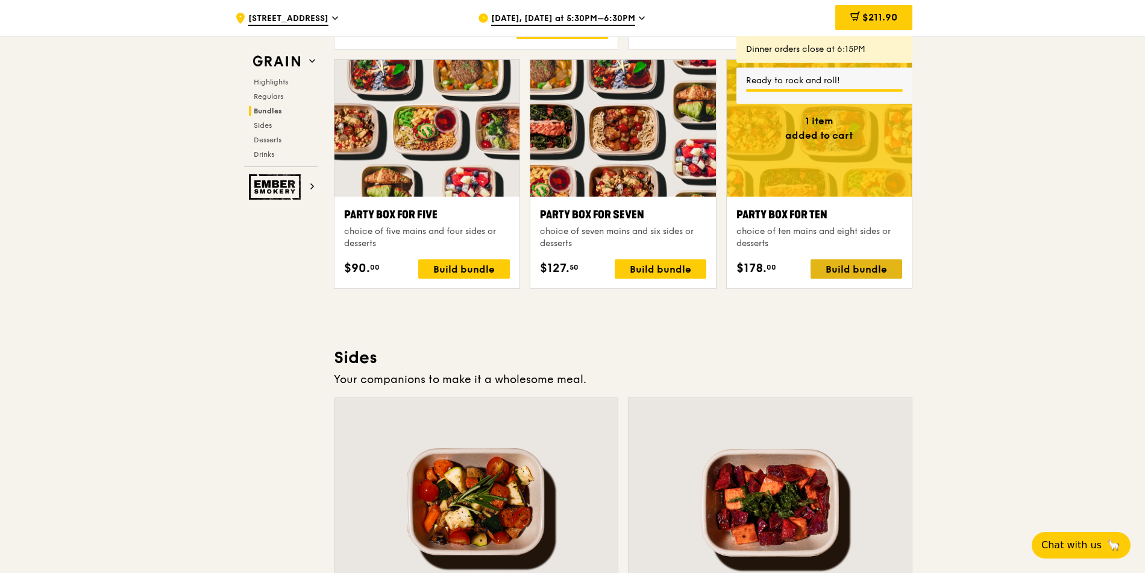
click at [850, 269] on div "Build bundle" at bounding box center [857, 268] width 92 height 19
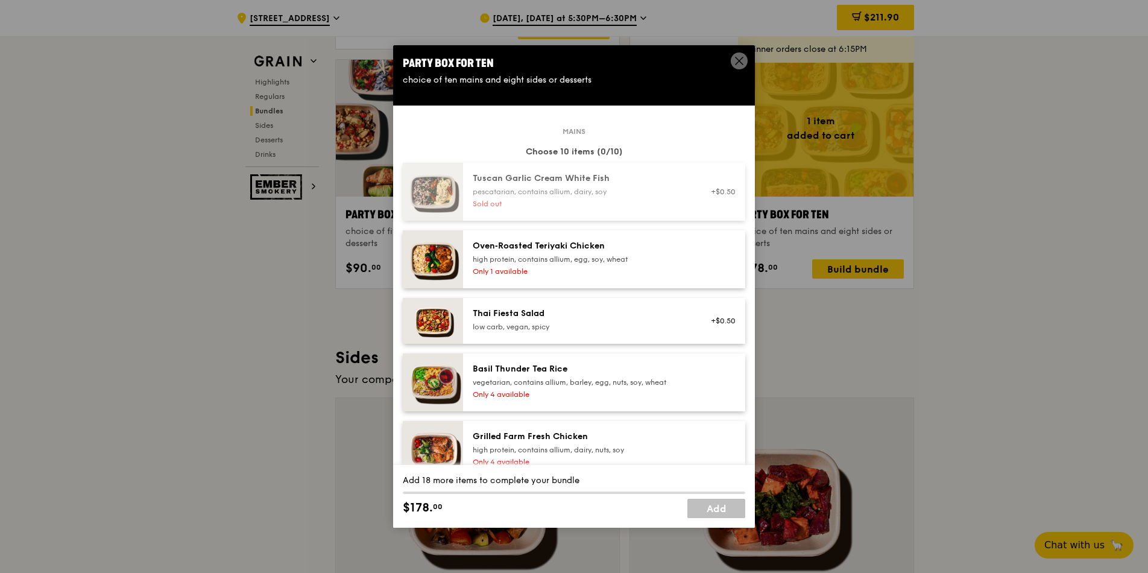
click at [742, 55] on icon at bounding box center [739, 60] width 11 height 11
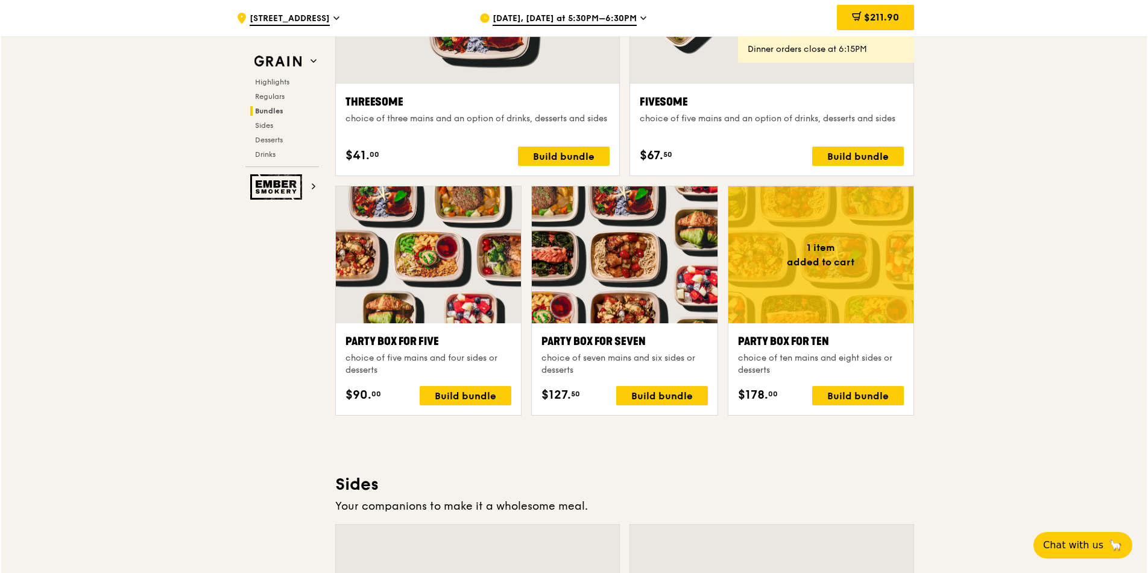
scroll to position [2243, 0]
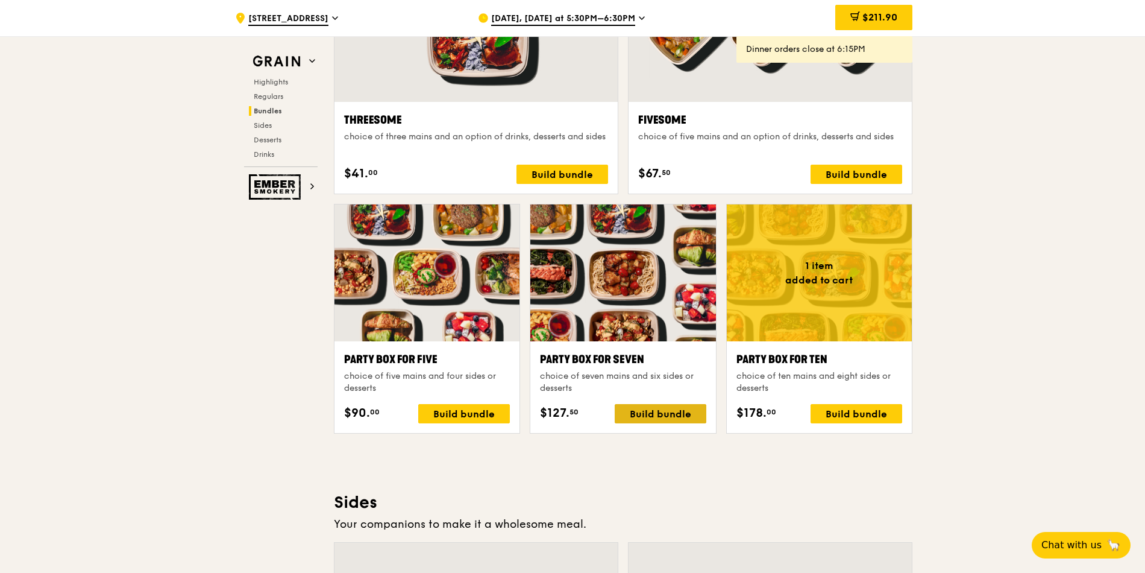
click at [643, 415] on div "Build bundle" at bounding box center [661, 413] width 92 height 19
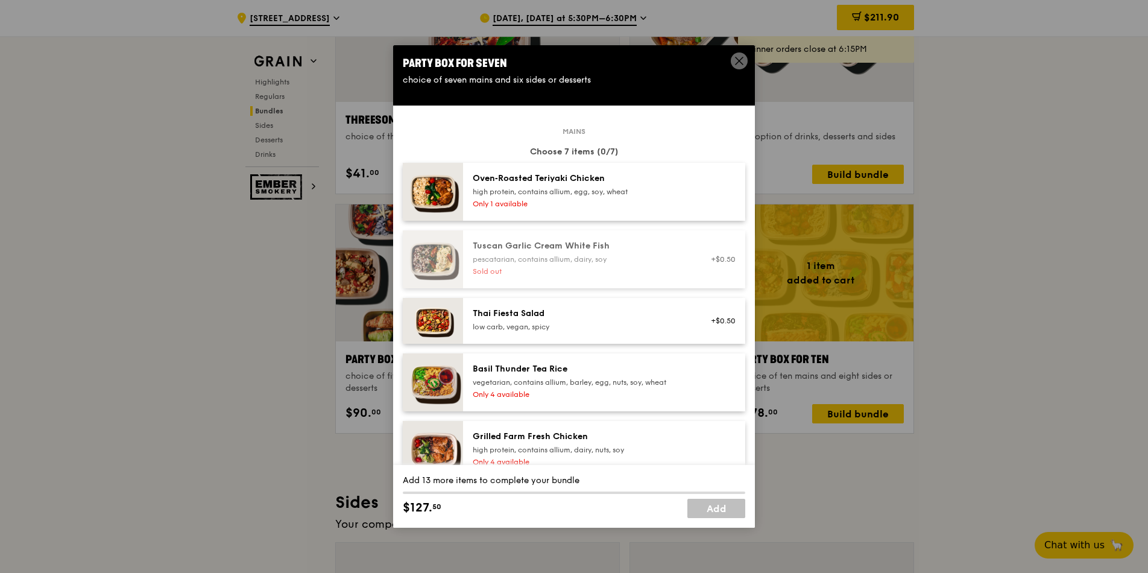
click at [591, 189] on div "high protein, contains allium, egg, soy, wheat" at bounding box center [581, 192] width 216 height 10
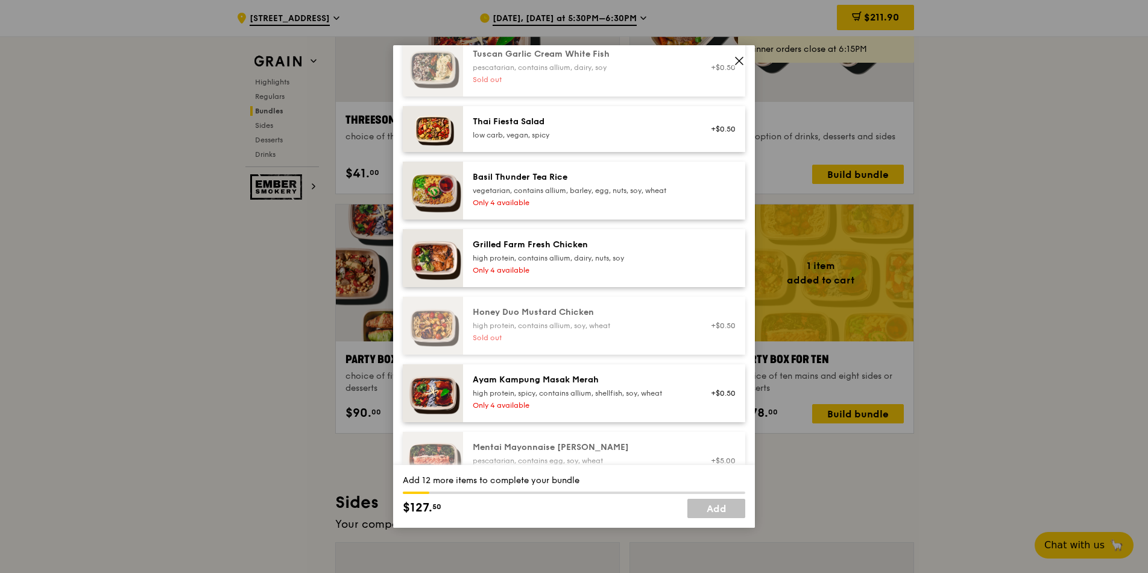
scroll to position [217, 0]
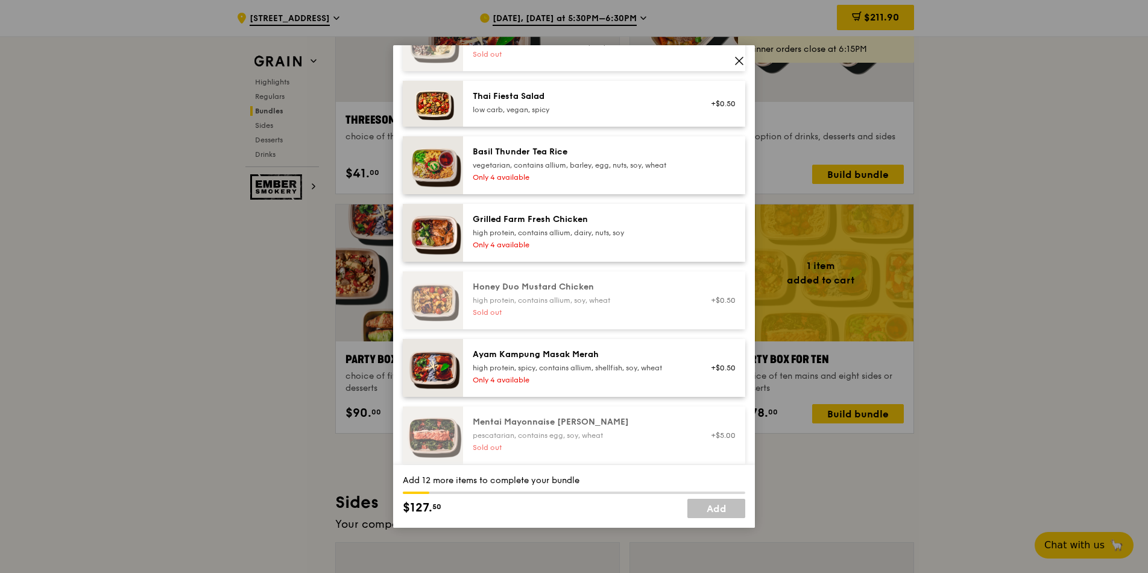
click at [619, 225] on div "Grilled Farm Fresh Chicken high protein, contains allium, dairy, nuts, soy" at bounding box center [581, 225] width 216 height 24
click at [734, 60] on icon at bounding box center [739, 60] width 11 height 11
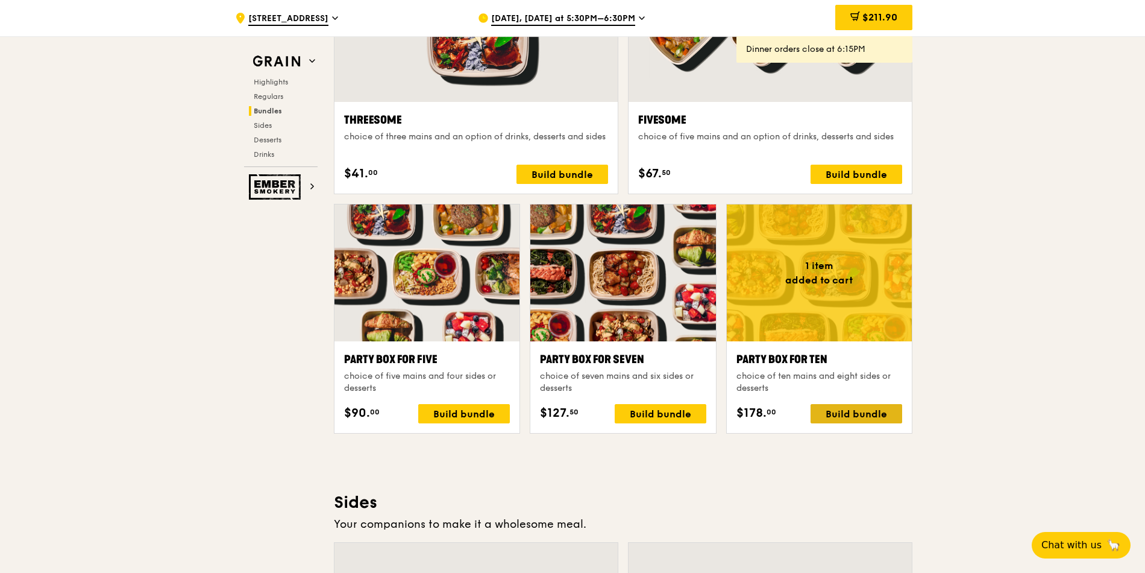
click at [843, 408] on div "Build bundle" at bounding box center [857, 413] width 92 height 19
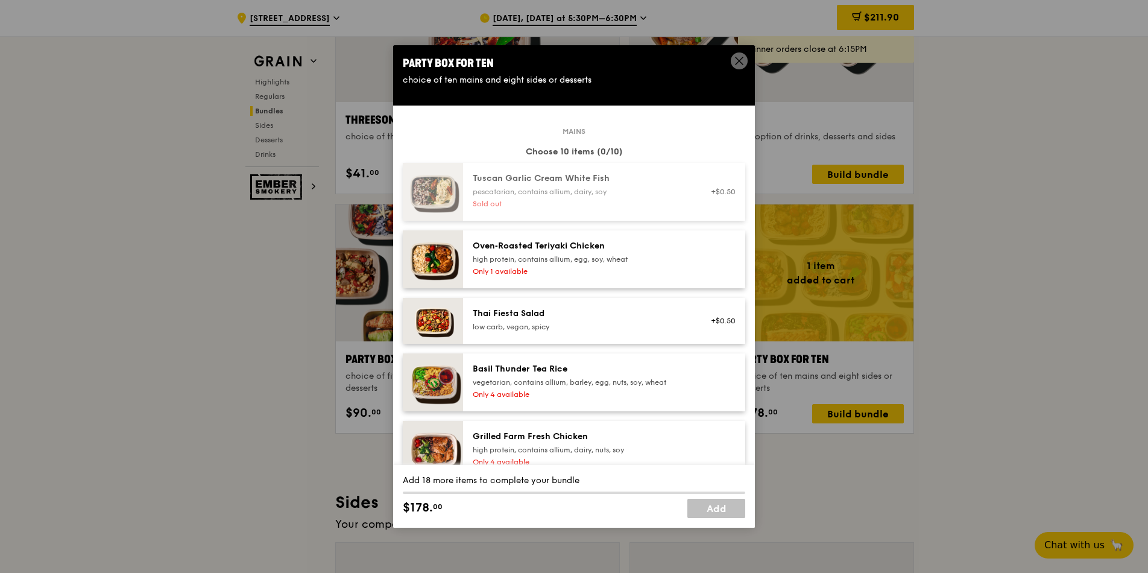
click at [600, 258] on div "high protein, contains allium, egg, soy, wheat" at bounding box center [581, 259] width 216 height 10
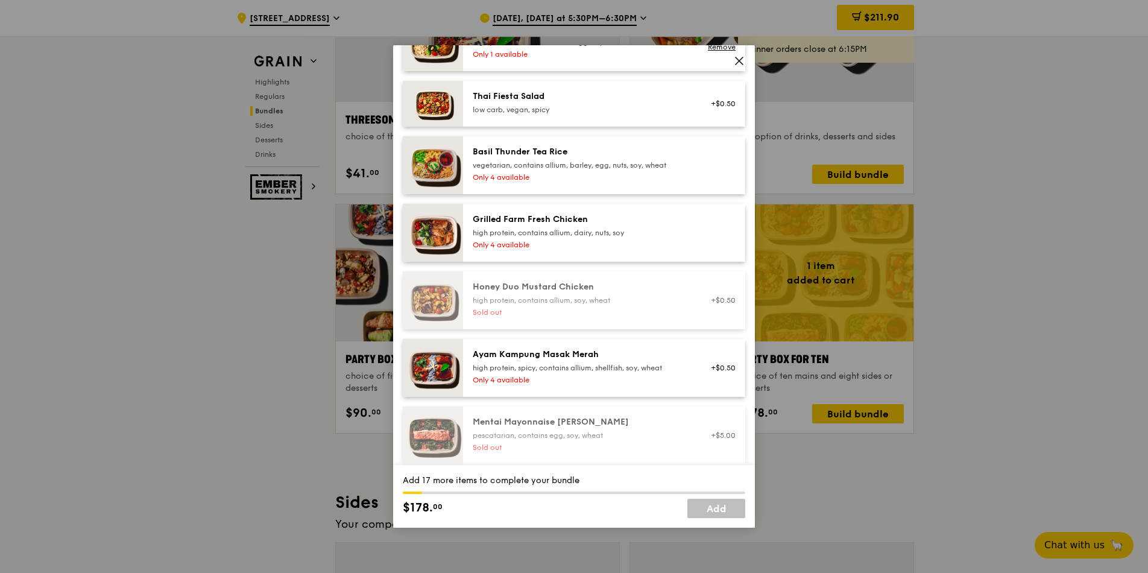
click at [599, 241] on div "Only 4 available" at bounding box center [581, 245] width 216 height 10
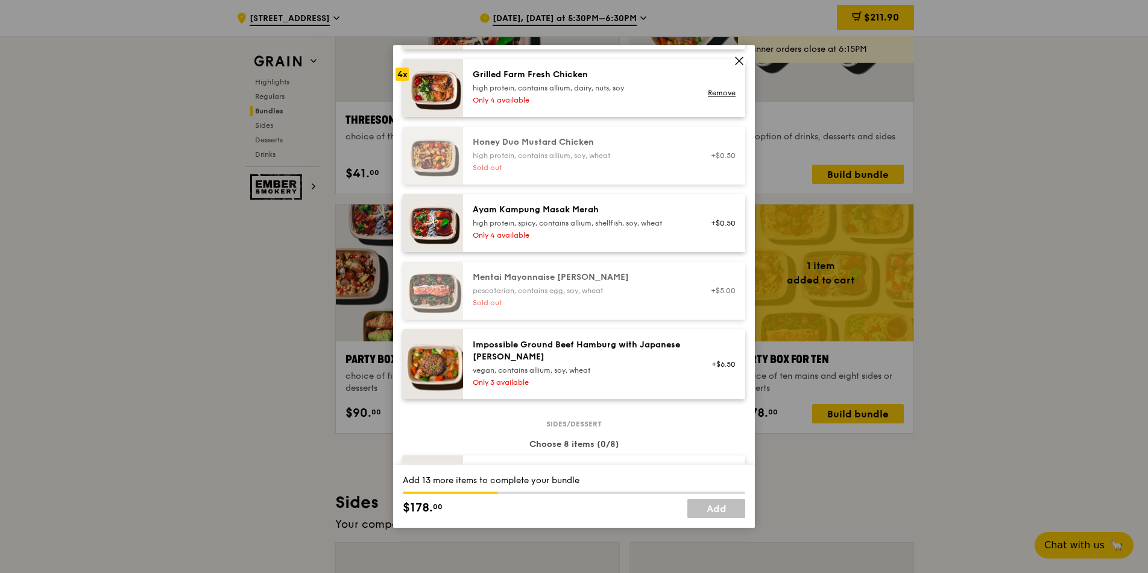
scroll to position [289, 0]
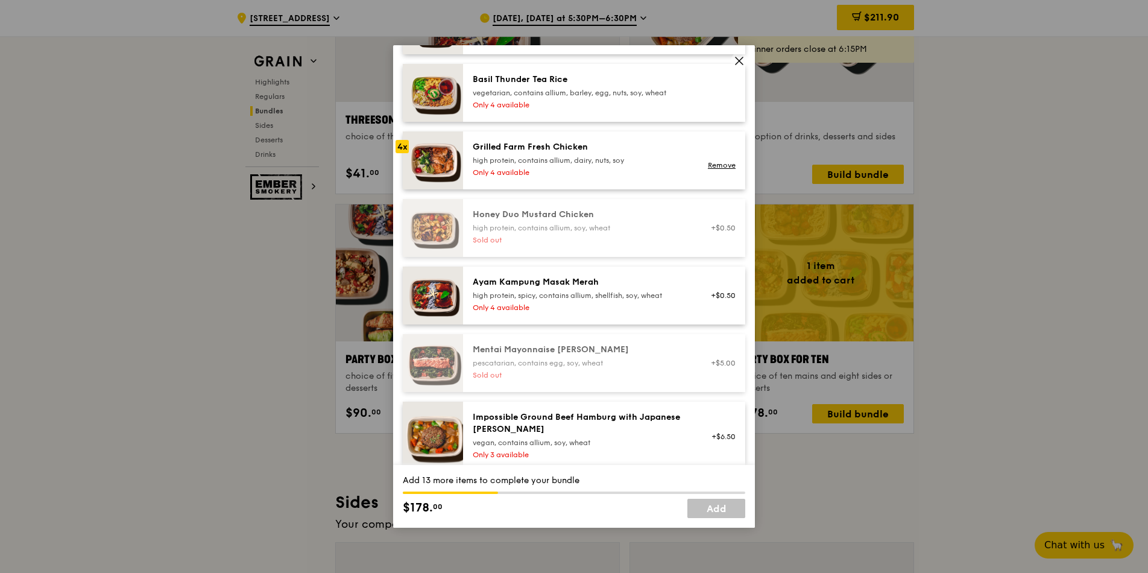
click at [588, 299] on div "high protein, spicy, contains allium, shellfish, soy, wheat" at bounding box center [581, 296] width 216 height 10
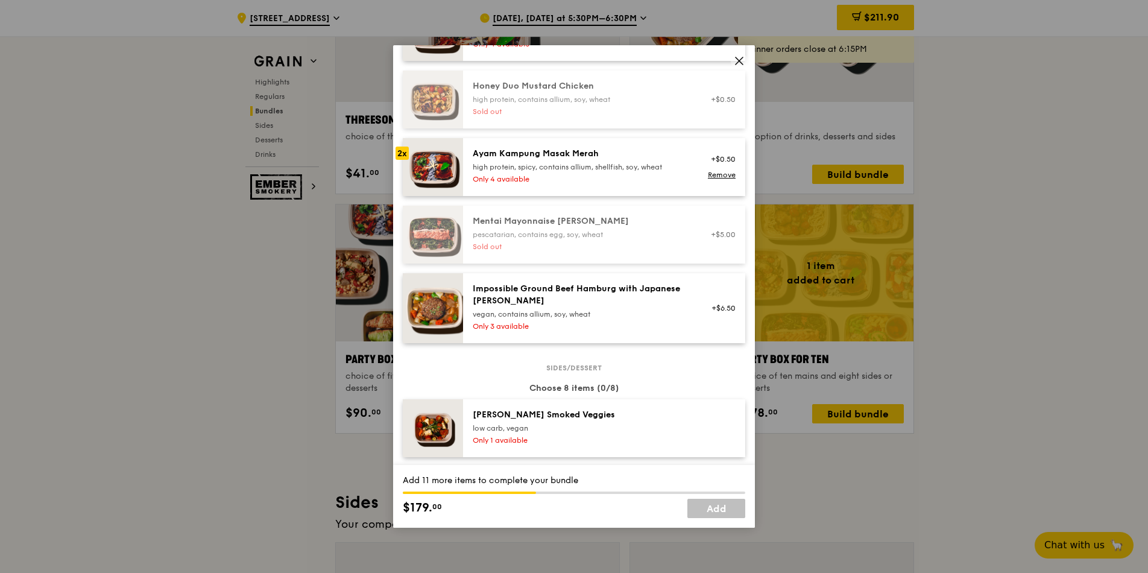
scroll to position [434, 0]
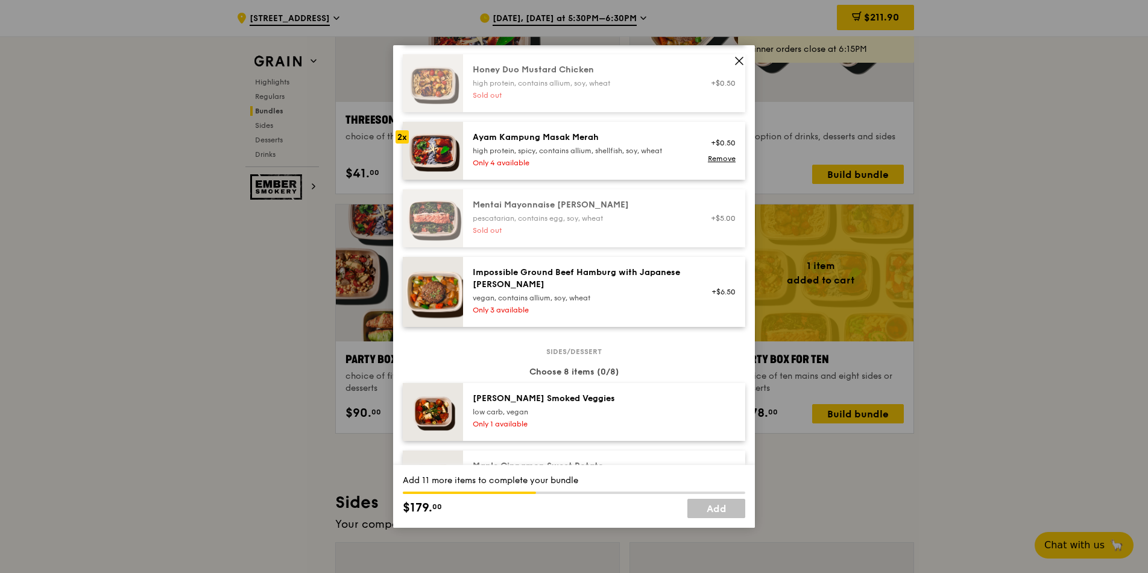
click at [587, 283] on div "Impossible Ground Beef Hamburg with Japanese [PERSON_NAME]" at bounding box center [581, 278] width 216 height 24
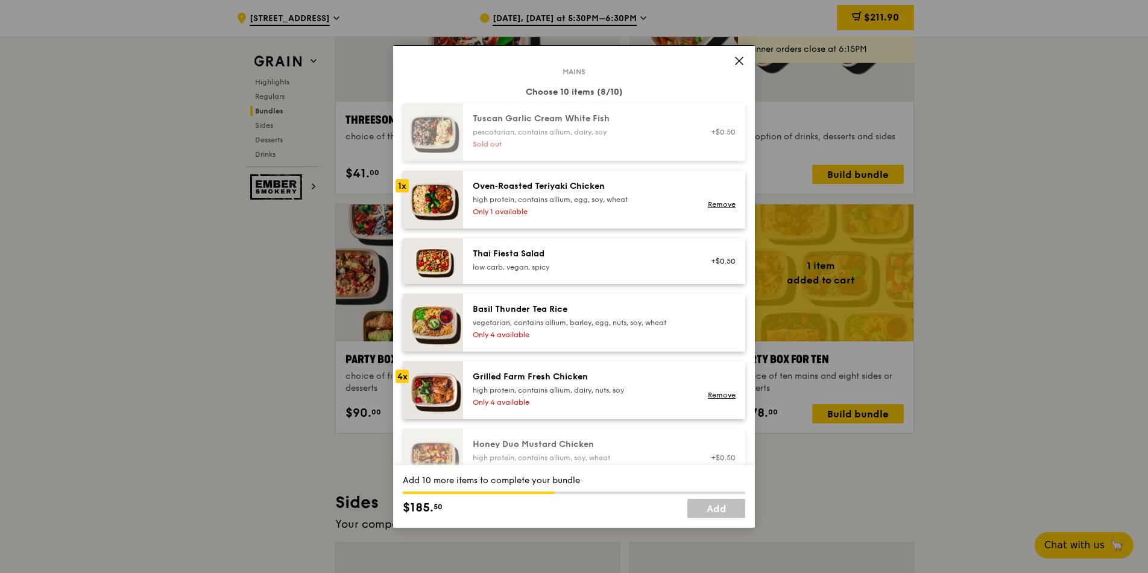
scroll to position [0, 0]
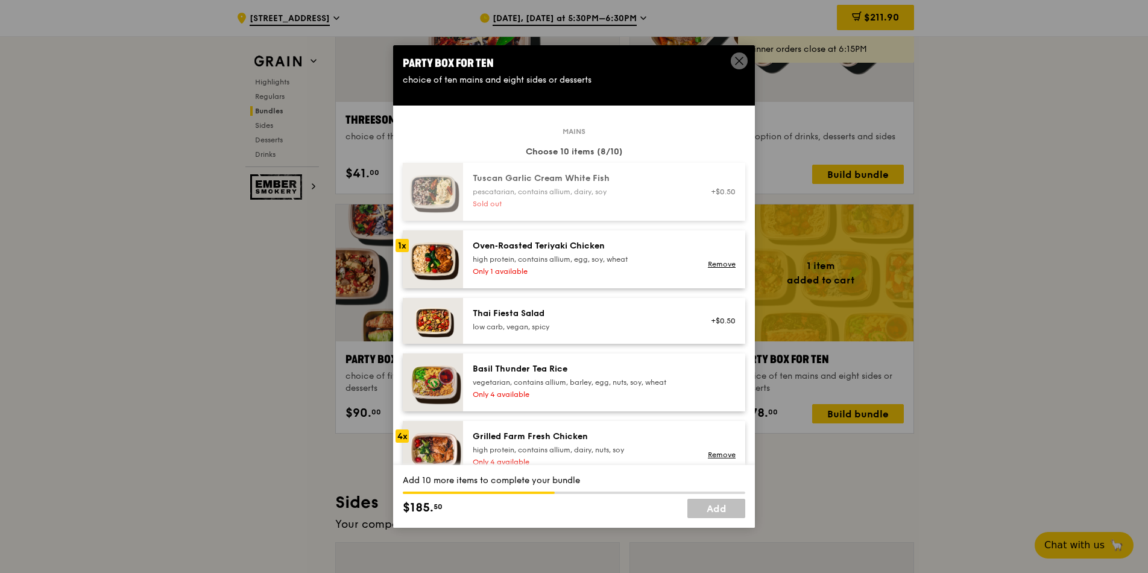
click at [585, 371] on div "Basil Thunder Tea Rice" at bounding box center [581, 369] width 216 height 12
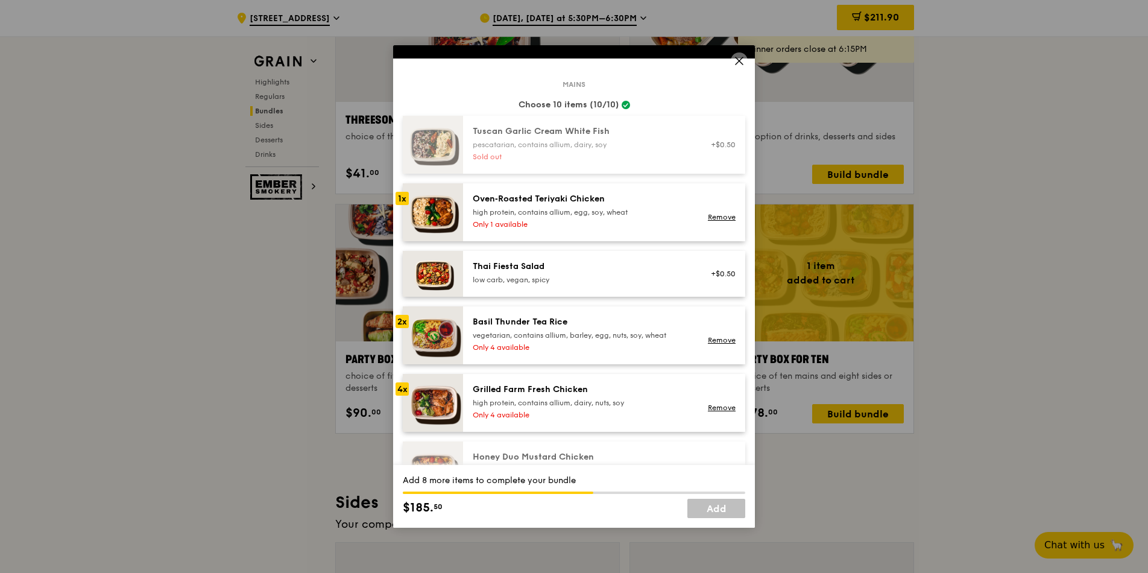
scroll to position [72, 0]
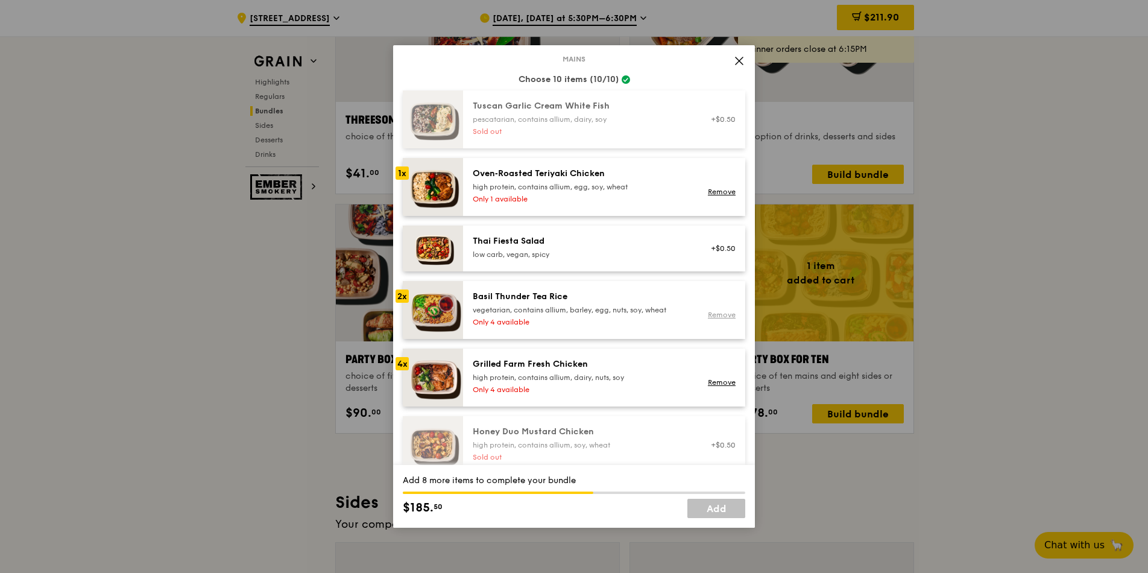
click at [704, 314] on div "Remove" at bounding box center [720, 315] width 32 height 10
click at [708, 315] on link "Remove" at bounding box center [722, 314] width 28 height 8
click at [550, 253] on div "low carb, vegan, spicy" at bounding box center [581, 255] width 216 height 10
click at [571, 300] on div "Basil Thunder Tea Rice" at bounding box center [581, 297] width 216 height 12
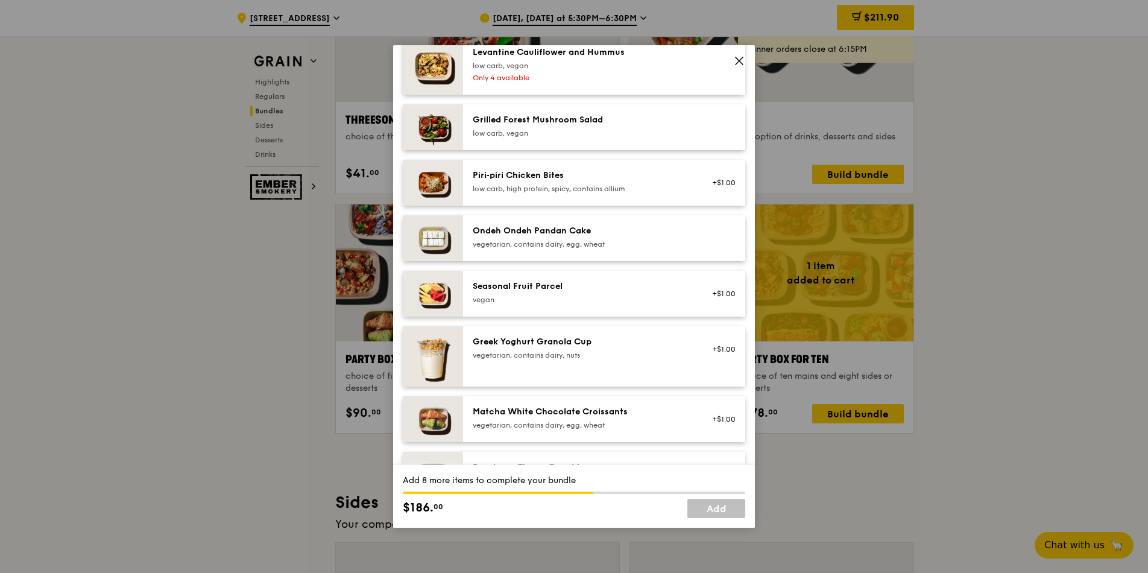
scroll to position [941, 0]
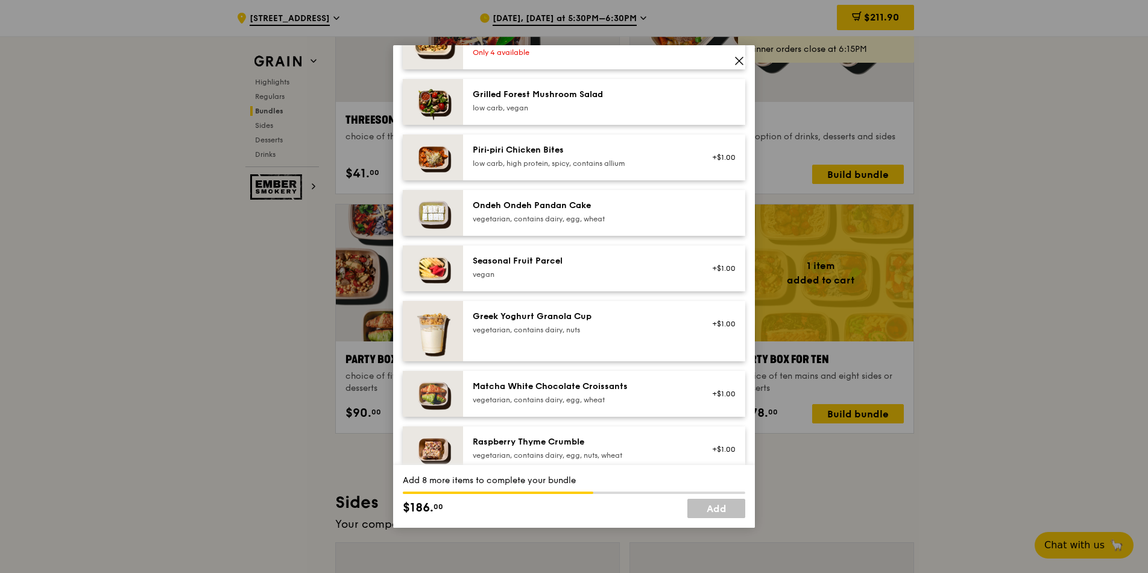
click at [597, 160] on div "low carb, high protein, spicy, contains allium" at bounding box center [581, 164] width 216 height 10
click at [602, 209] on div "Ondeh Ondeh Pandan Cake" at bounding box center [581, 206] width 216 height 12
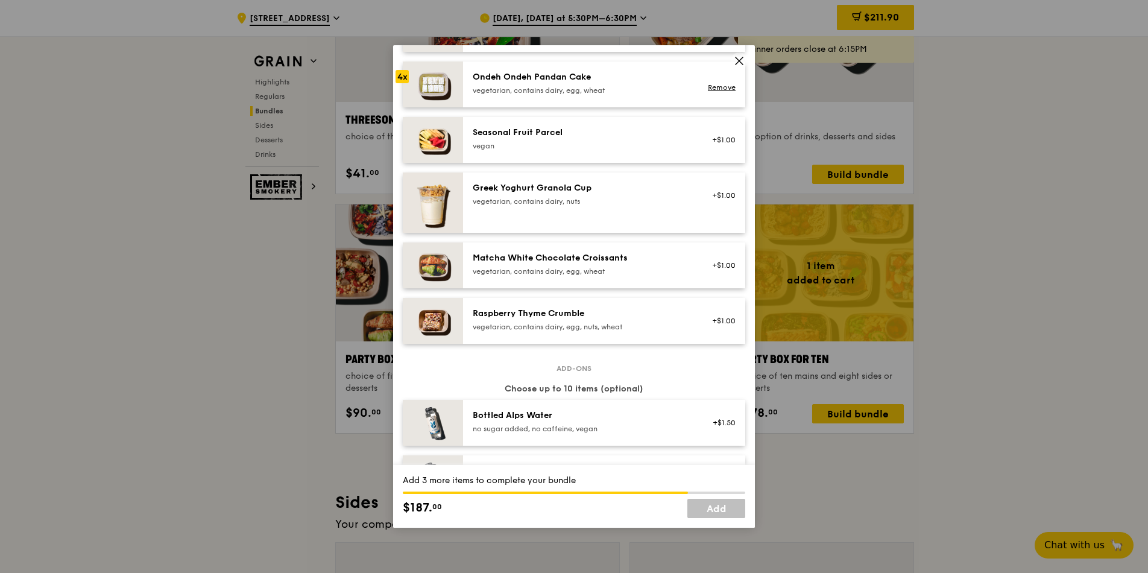
scroll to position [1085, 0]
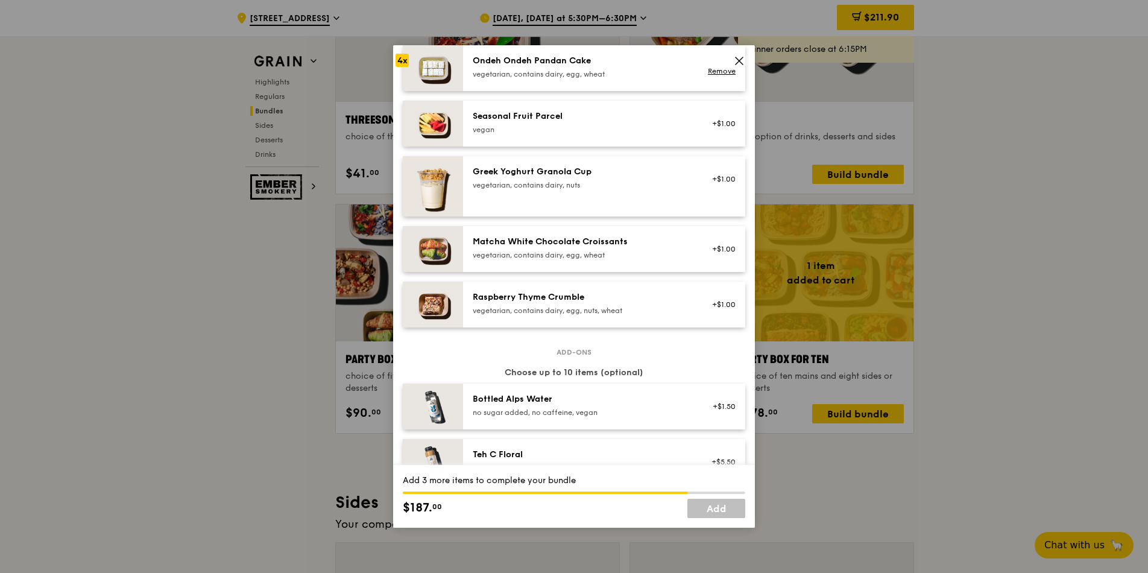
click at [596, 247] on div "Matcha White Chocolate Croissants" at bounding box center [581, 242] width 216 height 12
click at [590, 301] on div "Raspberry Thyme Crumble" at bounding box center [581, 297] width 216 height 12
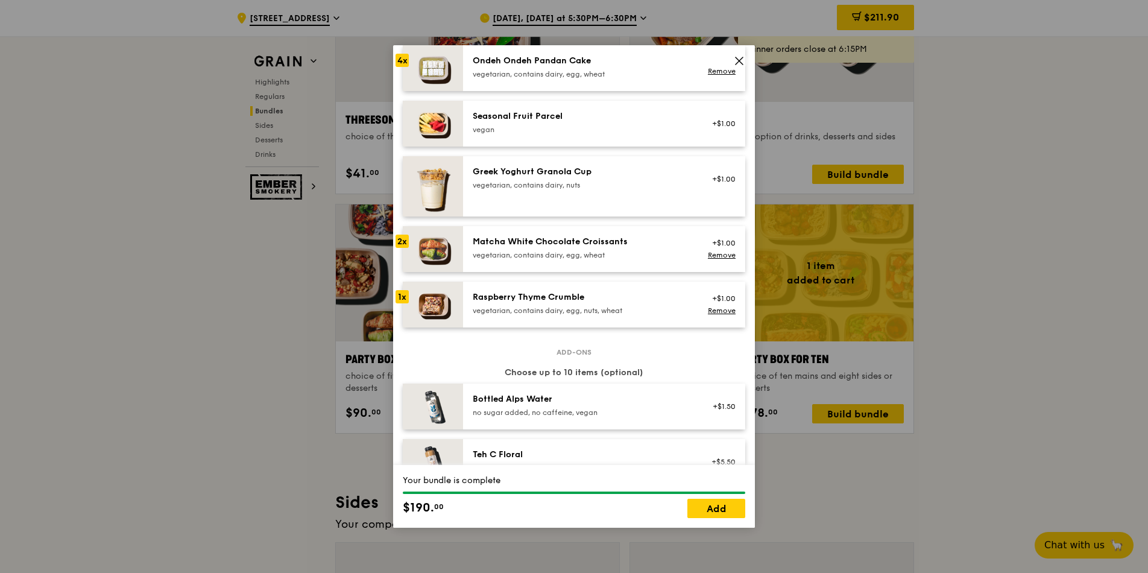
click at [590, 301] on div "Raspberry Thyme Crumble" at bounding box center [581, 297] width 216 height 12
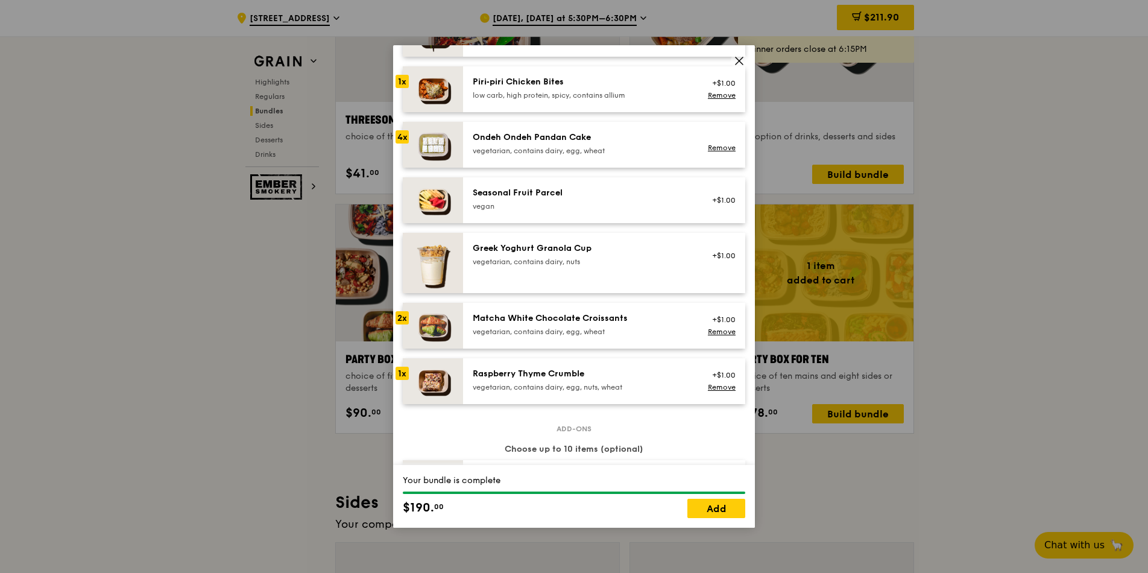
scroll to position [941, 0]
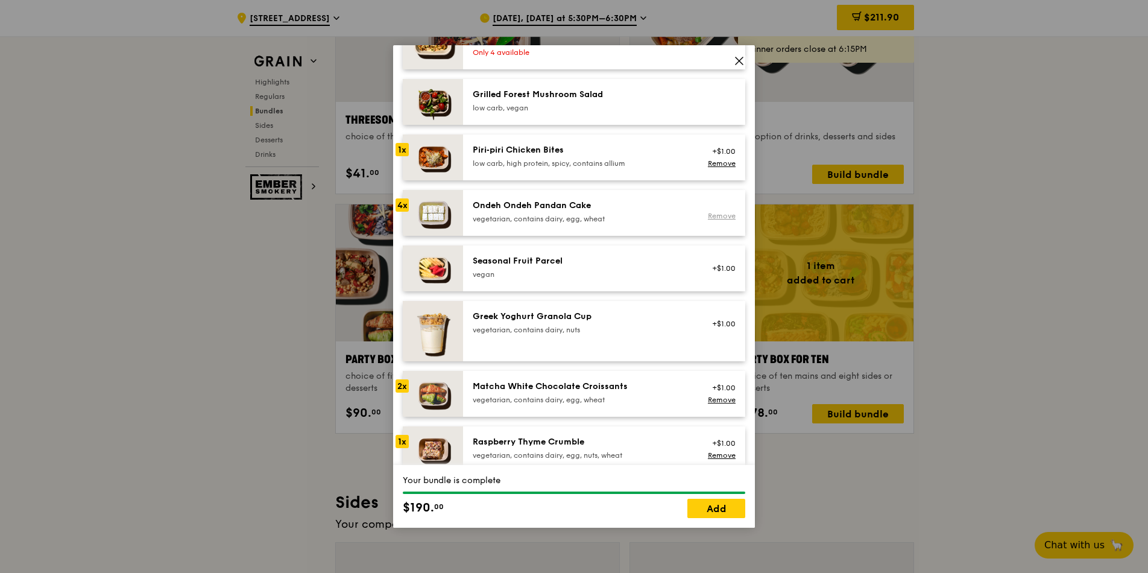
click at [704, 218] on div "Remove" at bounding box center [720, 216] width 32 height 10
click at [714, 217] on link "Remove" at bounding box center [722, 216] width 28 height 8
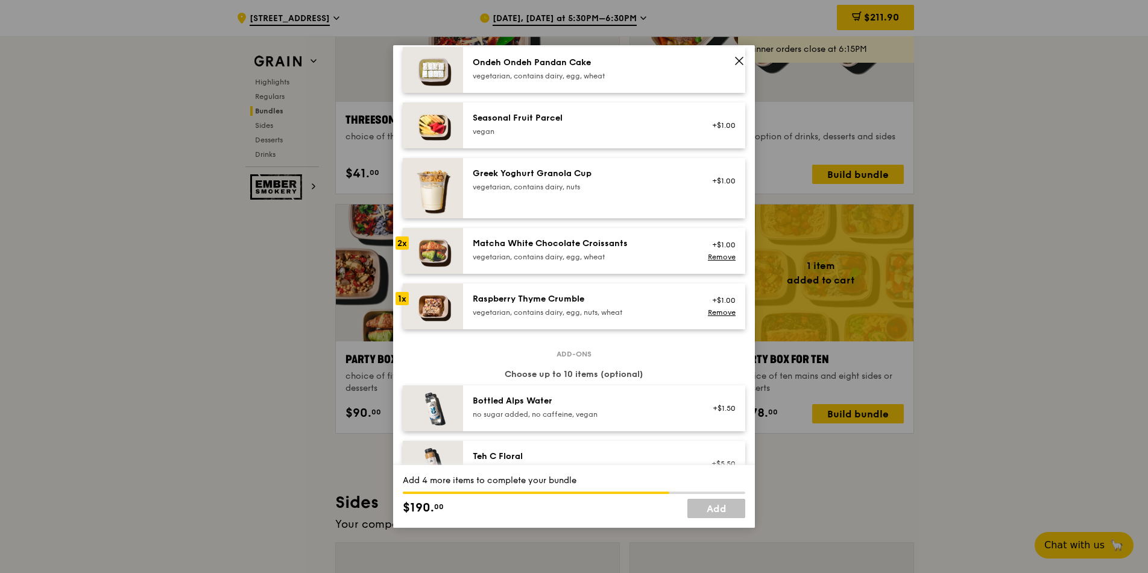
scroll to position [1085, 0]
click at [547, 307] on div "vegetarian, contains dairy, egg, nuts, wheat" at bounding box center [581, 311] width 216 height 10
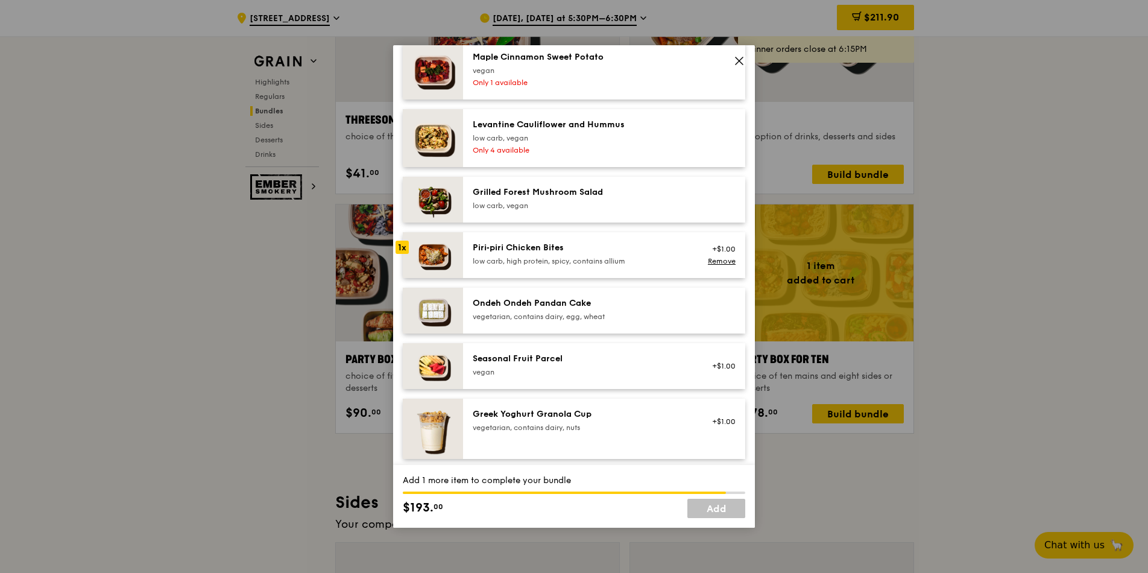
scroll to position [868, 0]
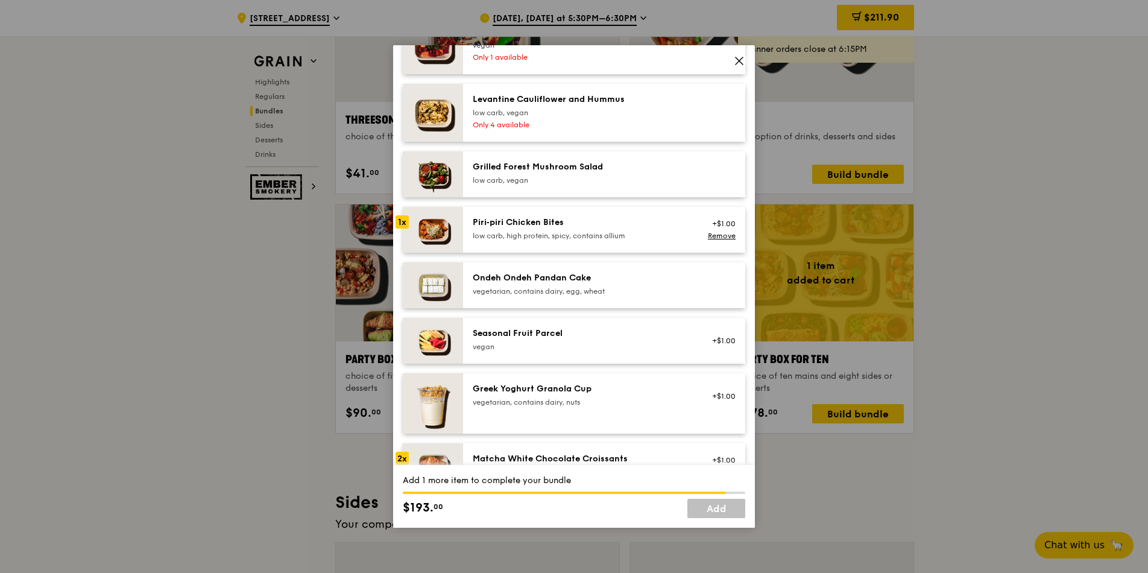
click at [564, 231] on div "low carb, high protein, spicy, contains allium" at bounding box center [581, 236] width 216 height 10
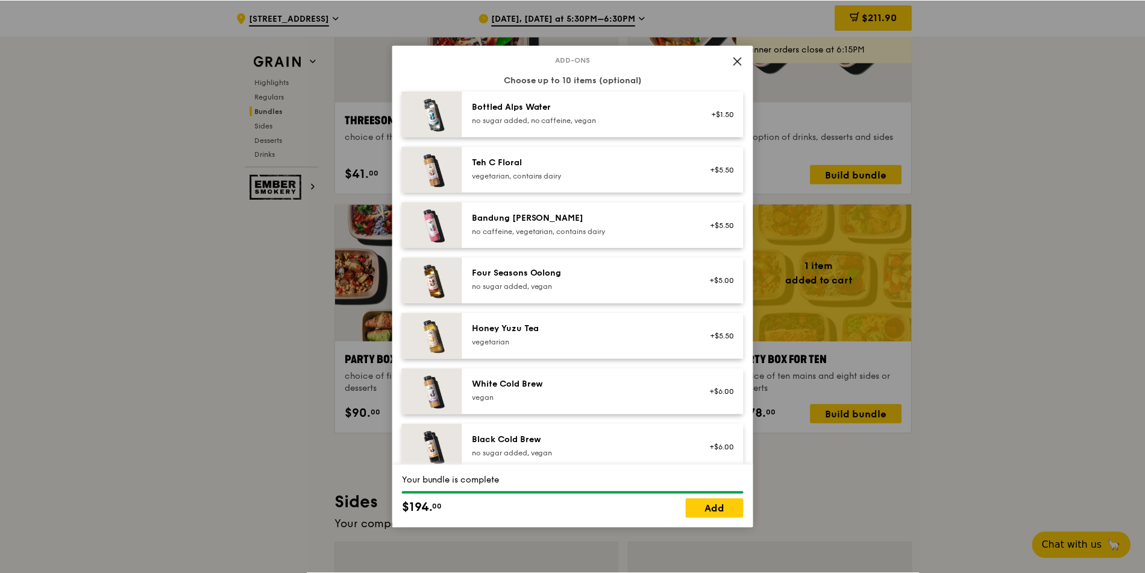
scroll to position [1503, 0]
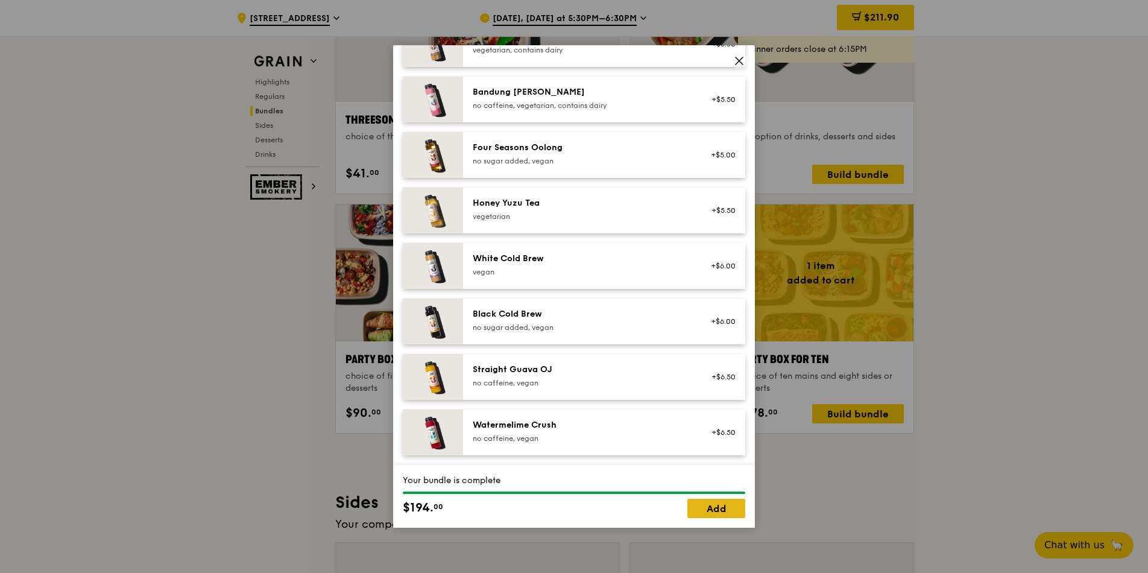
click at [710, 506] on link "Add" at bounding box center [716, 508] width 58 height 19
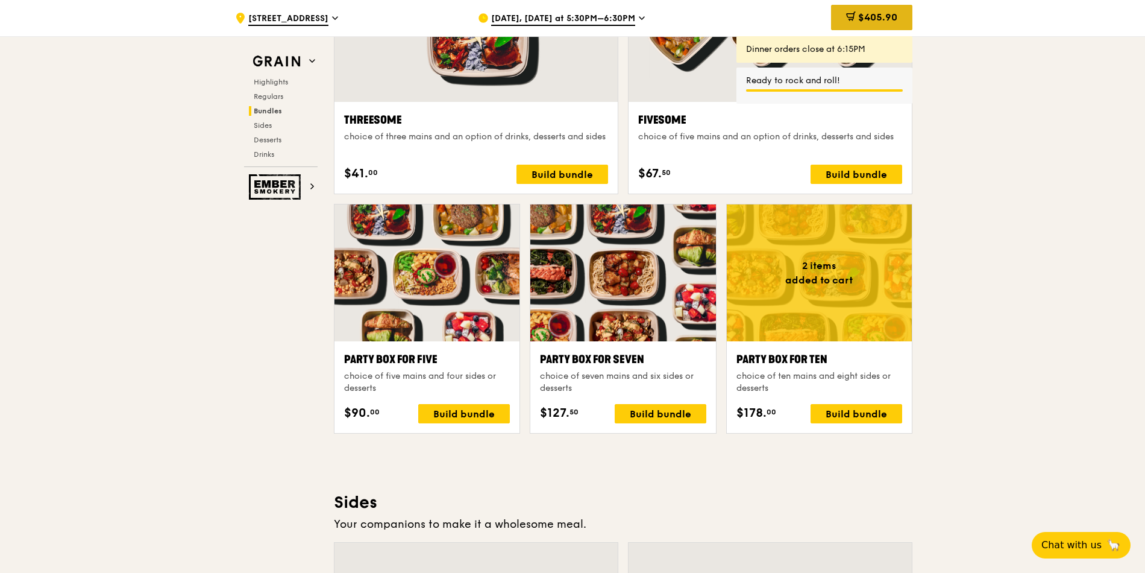
click at [881, 19] on span "$405.90" at bounding box center [878, 16] width 39 height 11
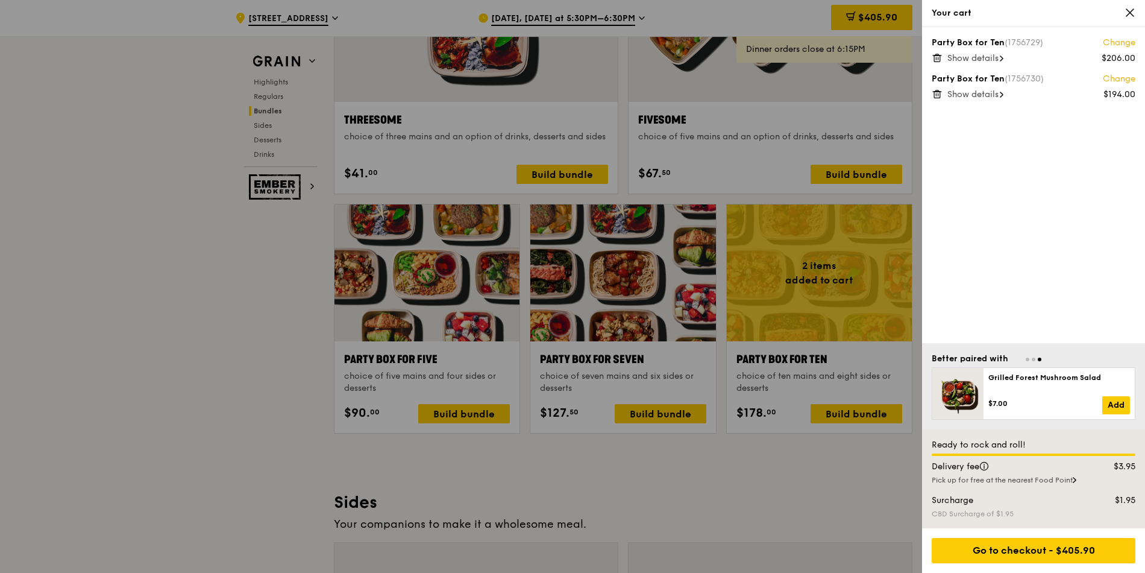
click at [1126, 16] on icon at bounding box center [1130, 12] width 11 height 11
